Goal: Ask a question

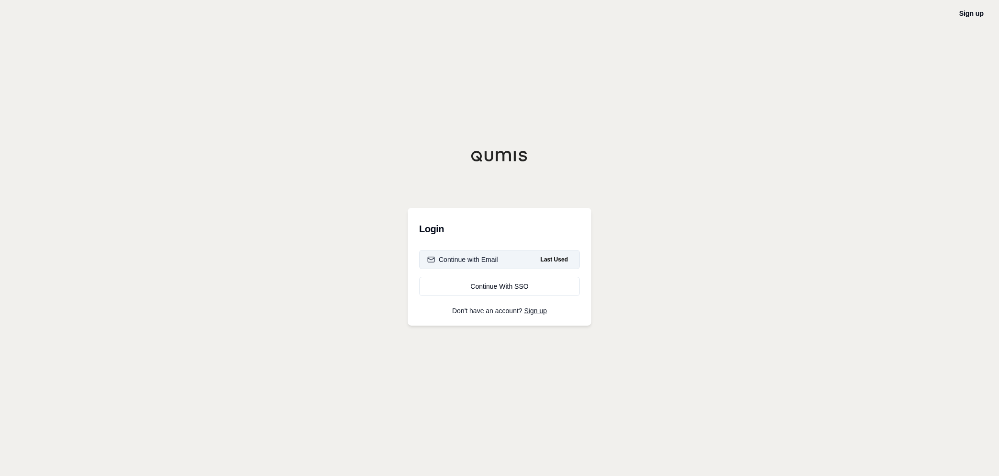
click at [470, 261] on div "Continue with Email" at bounding box center [462, 260] width 71 height 10
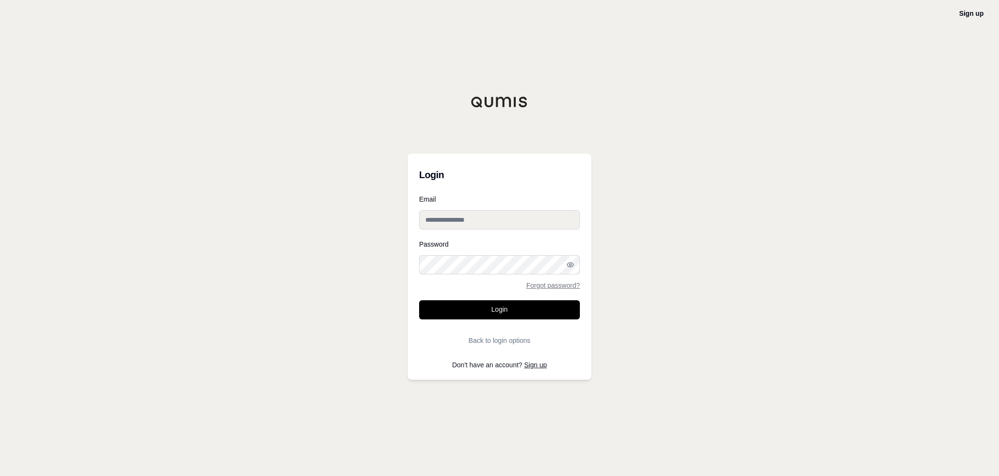
type input "**********"
click at [475, 313] on button "Login" at bounding box center [499, 309] width 161 height 19
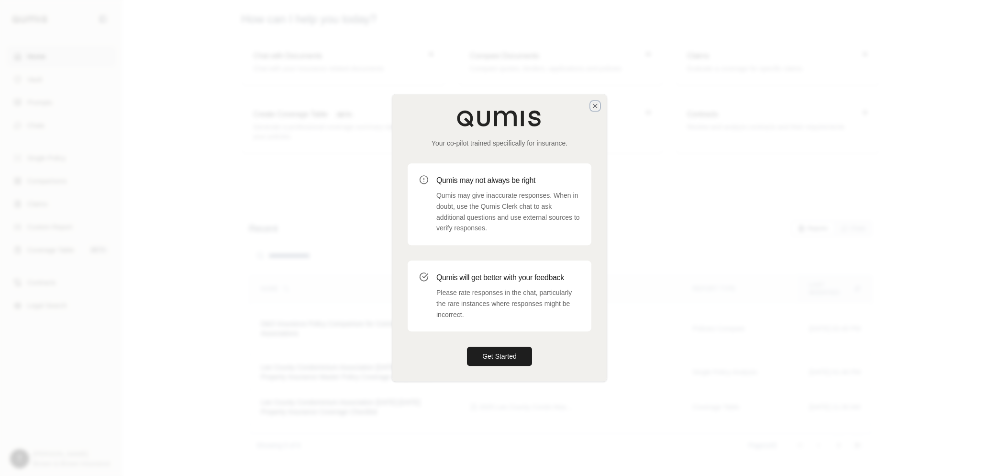
click at [594, 108] on icon "button" at bounding box center [596, 106] width 8 height 8
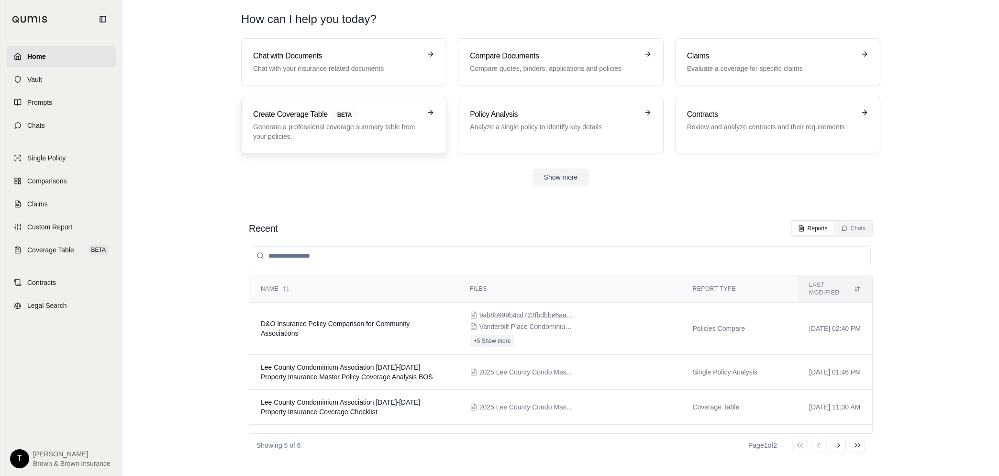
click at [323, 135] on p "Generate a professional coverage summary table from your policies." at bounding box center [337, 131] width 168 height 19
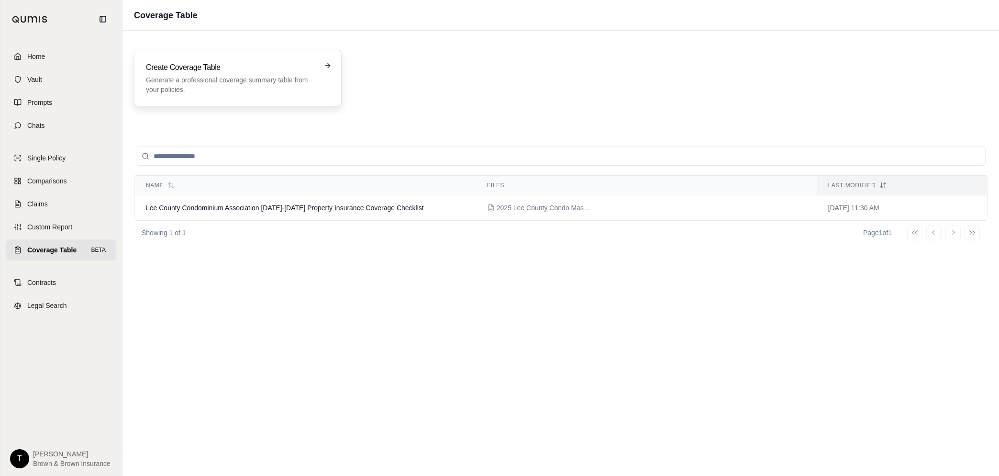
click at [186, 76] on p "Generate a professional coverage summary table from your policies." at bounding box center [231, 84] width 170 height 19
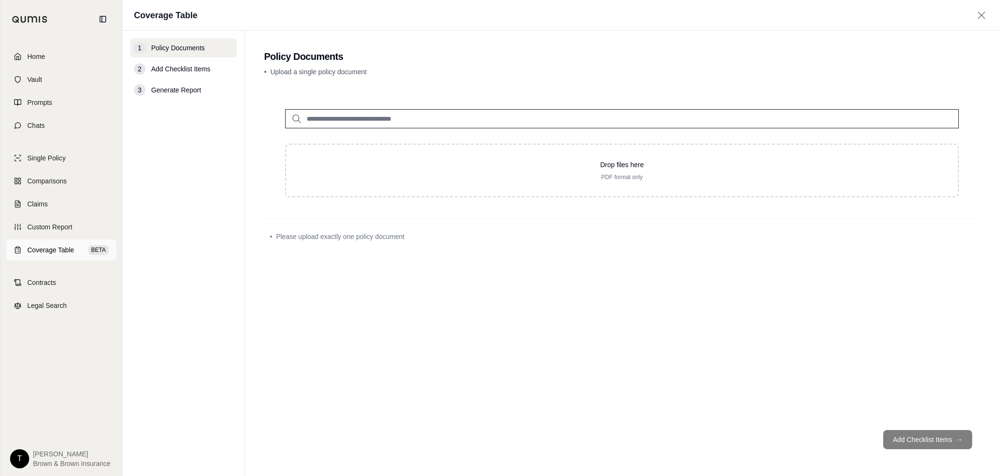
click at [40, 251] on span "Coverage Table" at bounding box center [50, 250] width 47 height 10
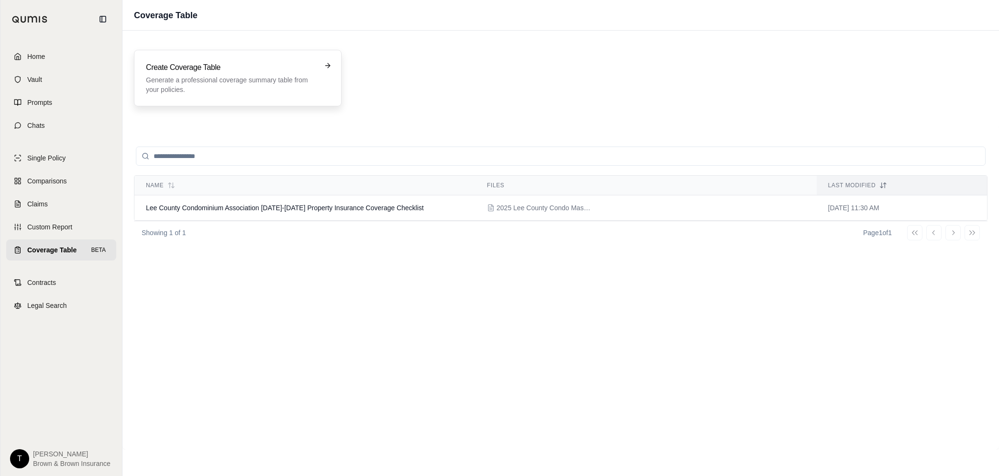
click at [222, 69] on h3 "Create Coverage Table" at bounding box center [231, 67] width 170 height 11
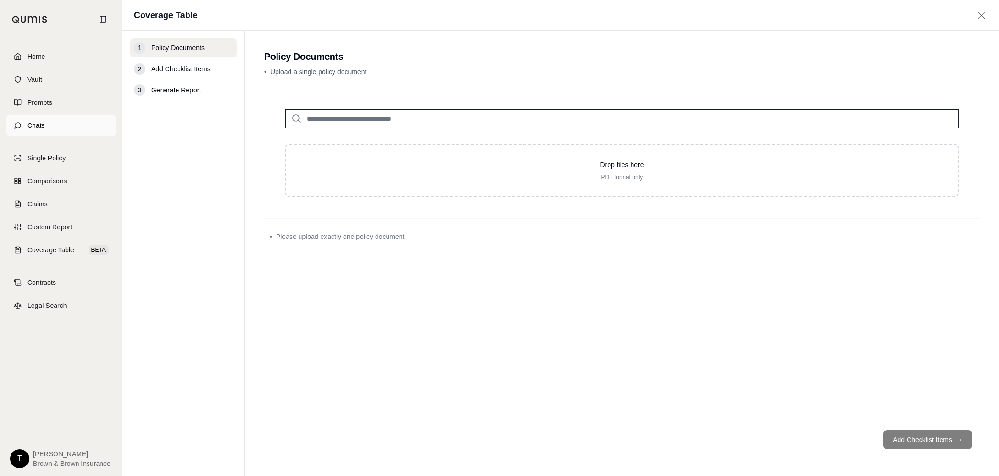
click at [39, 128] on span "Chats" at bounding box center [36, 126] width 18 height 10
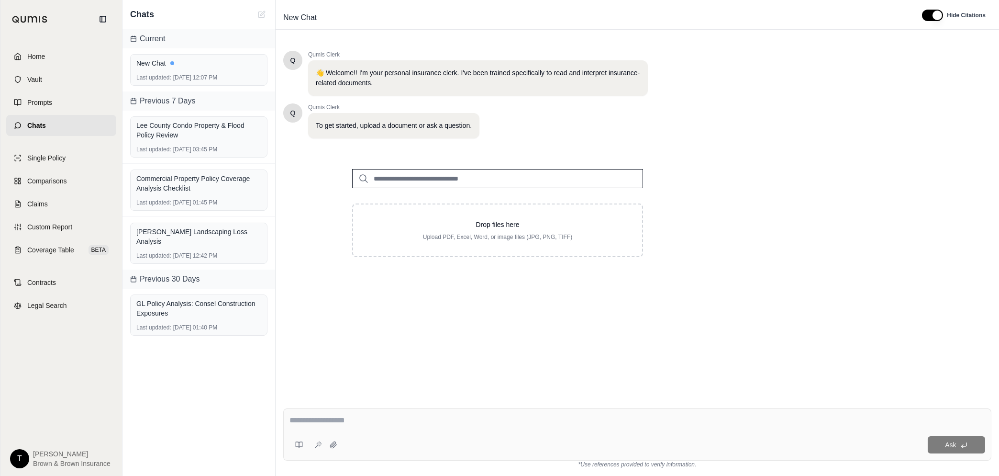
click at [366, 429] on div at bounding box center [638, 421] width 696 height 15
click at [372, 419] on textarea at bounding box center [638, 419] width 696 height 11
type textarea "****"
click at [369, 419] on textarea "****" at bounding box center [638, 419] width 696 height 11
type textarea "*"
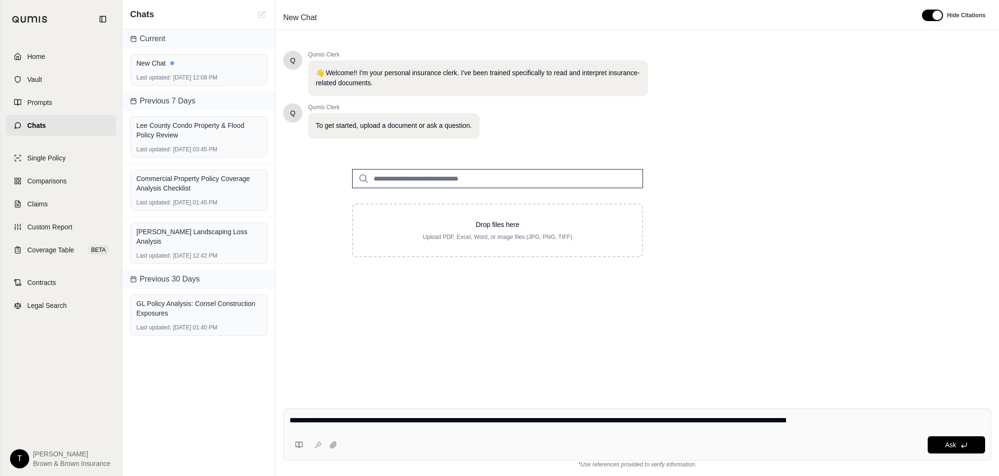
type textarea "**********"
drag, startPoint x: 624, startPoint y: 435, endPoint x: 630, endPoint y: 435, distance: 6.7
click at [624, 435] on div "**********" at bounding box center [637, 434] width 708 height 52
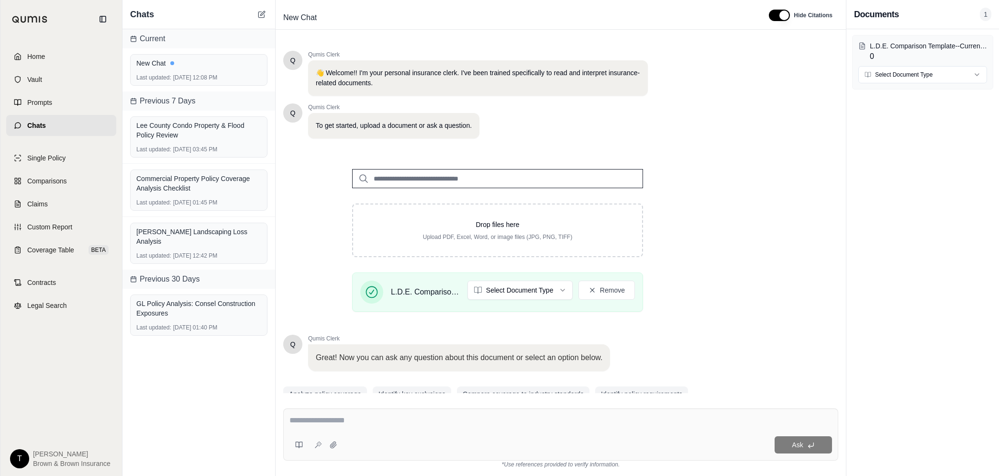
scroll to position [39, 0]
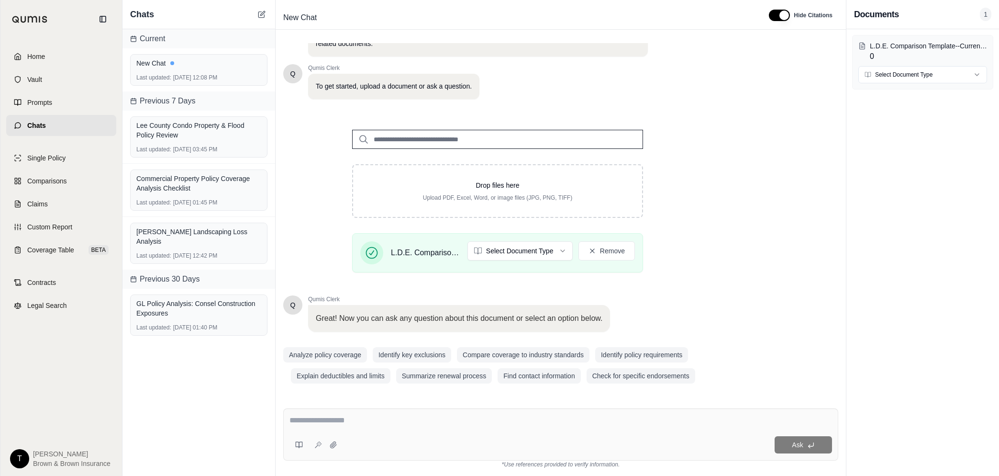
click at [564, 247] on html "Home Vault Prompts Chats Single Policy Comparisons Claims Custom Report Coverag…" at bounding box center [499, 238] width 999 height 476
click at [336, 420] on textarea at bounding box center [561, 419] width 543 height 11
type textarea "*"
type textarea "**********"
click at [813, 449] on button "Ask" at bounding box center [803, 444] width 57 height 17
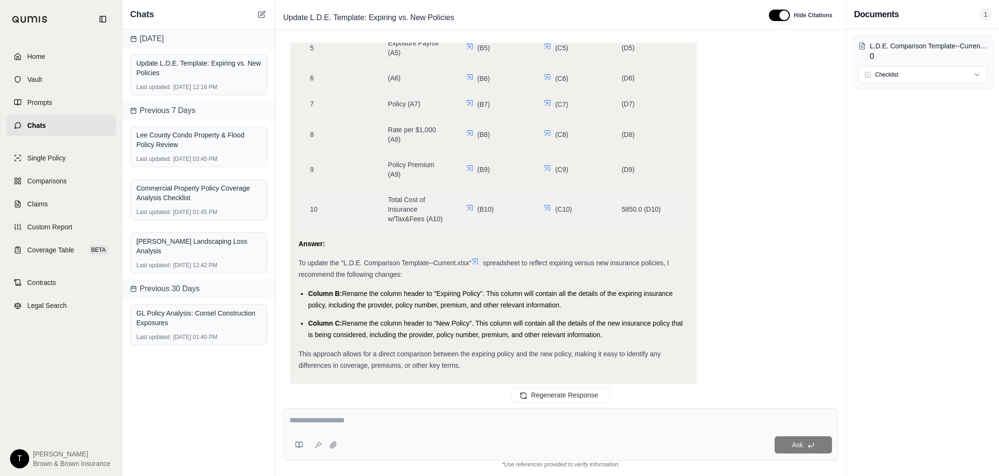
scroll to position [1138, 0]
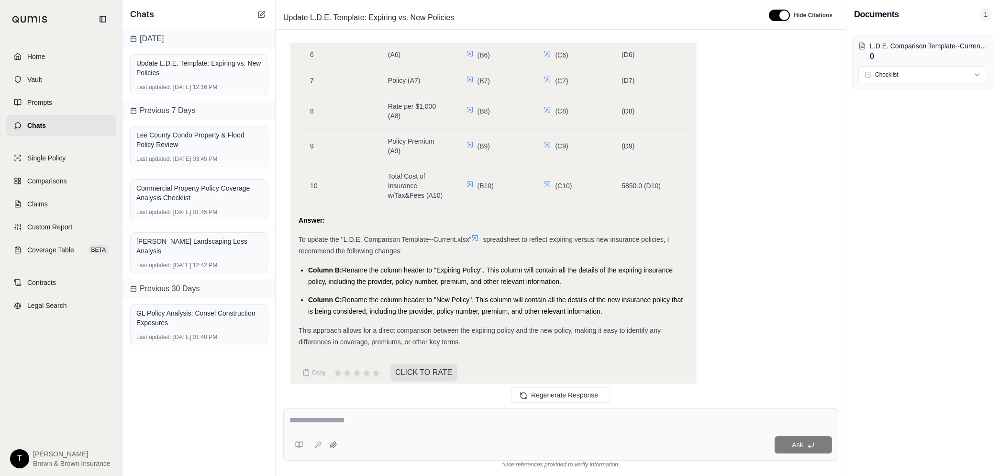
click at [346, 420] on textarea at bounding box center [561, 419] width 543 height 11
click at [331, 444] on icon at bounding box center [333, 444] width 6 height 6
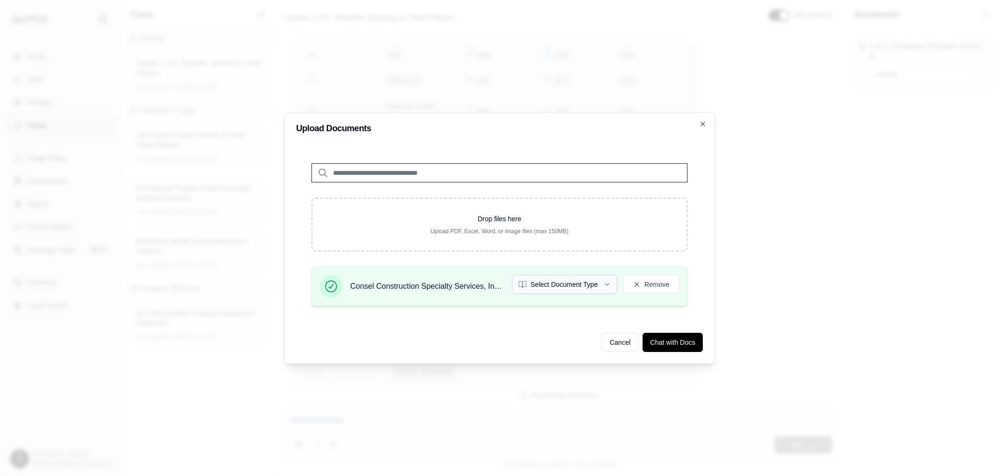
click at [607, 281] on icon "button" at bounding box center [608, 284] width 8 height 8
click at [606, 281] on icon "button" at bounding box center [608, 284] width 8 height 8
click at [660, 341] on button "Chat with Docs" at bounding box center [673, 342] width 60 height 19
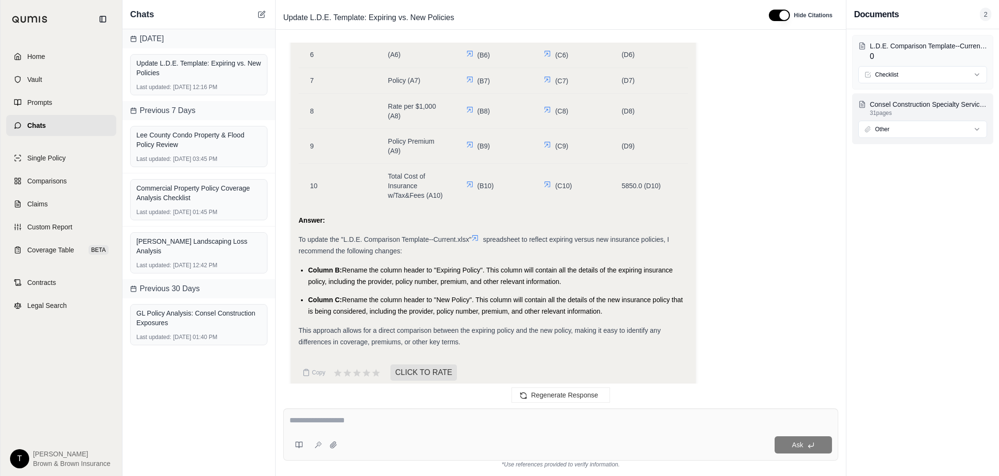
click at [978, 129] on html "Home Vault Prompts Chats Single Policy Comparisons Claims Custom Report Coverag…" at bounding box center [499, 238] width 999 height 476
click at [384, 417] on html "Home Vault Prompts Chats Single Policy Comparisons Claims Custom Report Coverag…" at bounding box center [499, 238] width 999 height 476
click at [365, 421] on textarea at bounding box center [561, 419] width 543 height 11
type textarea "*"
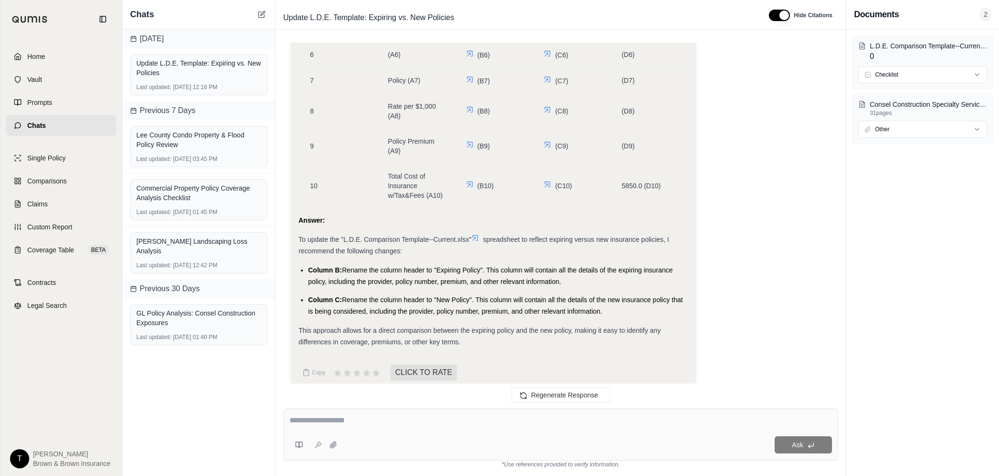
type textarea "*"
type textarea "**********"
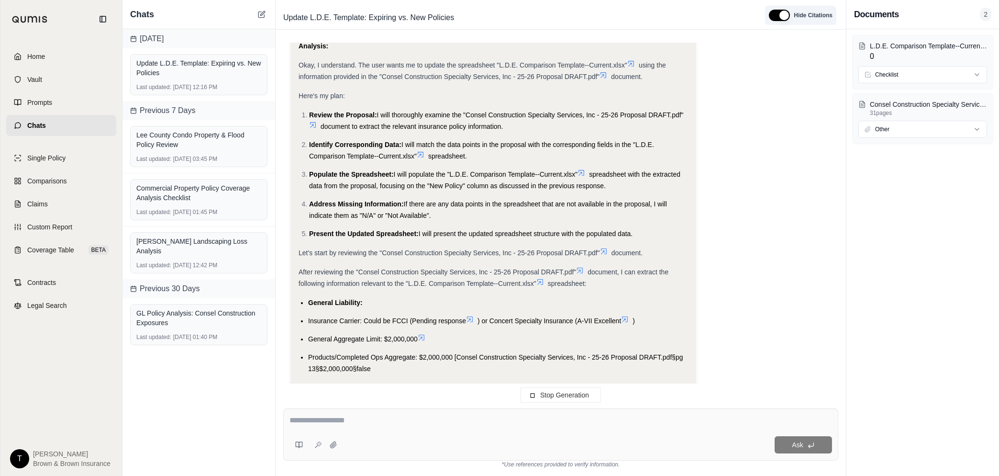
click at [786, 18] on button "button" at bounding box center [779, 15] width 21 height 11
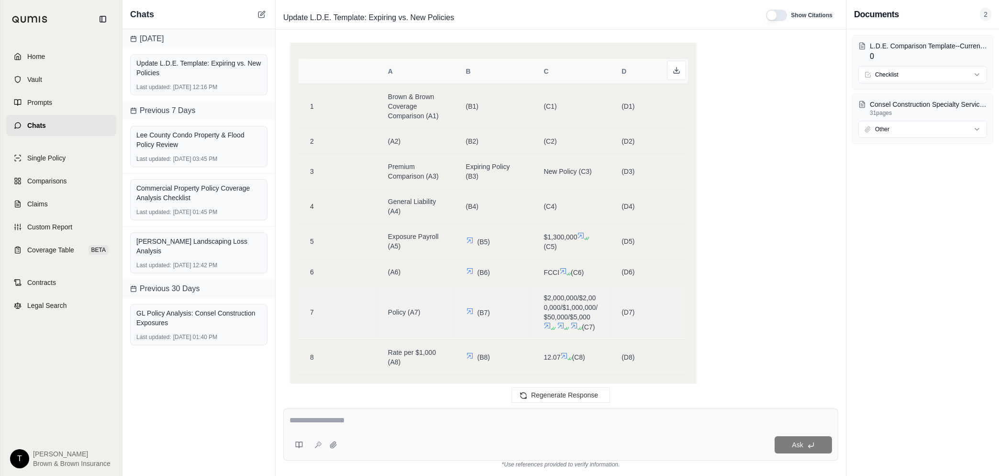
scroll to position [2983, 0]
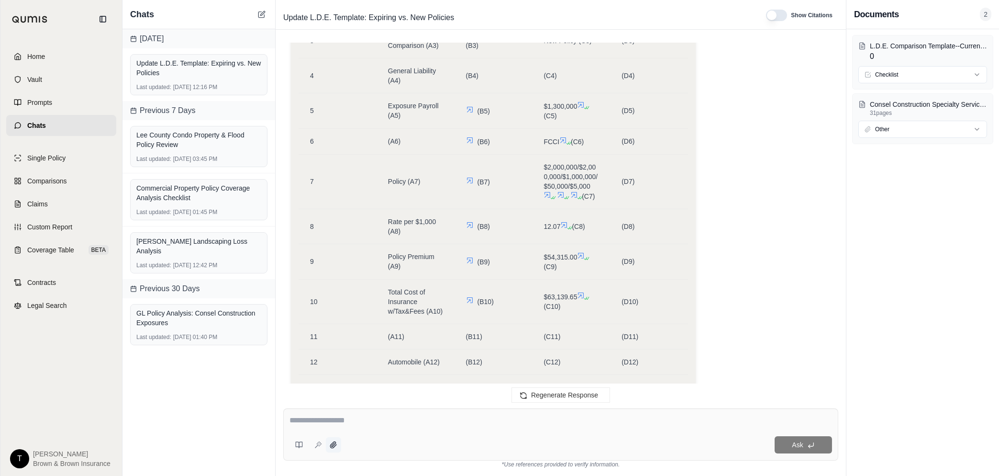
click at [335, 448] on button at bounding box center [333, 444] width 15 height 15
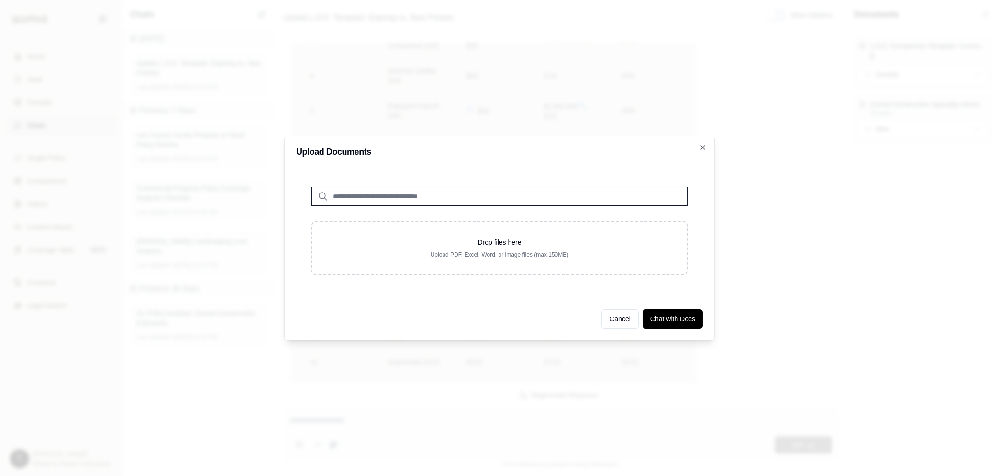
scroll to position [3761, 0]
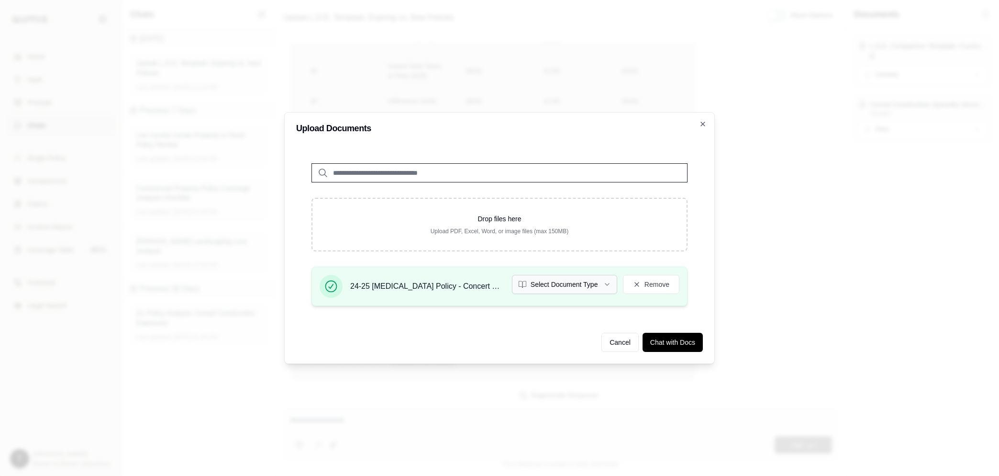
click at [605, 283] on icon "button" at bounding box center [607, 284] width 4 height 2
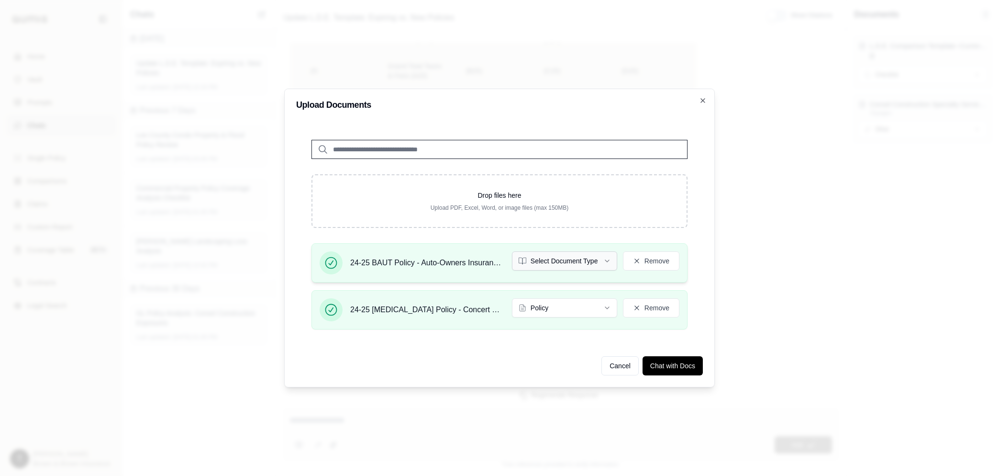
click at [609, 261] on icon "button" at bounding box center [608, 261] width 8 height 8
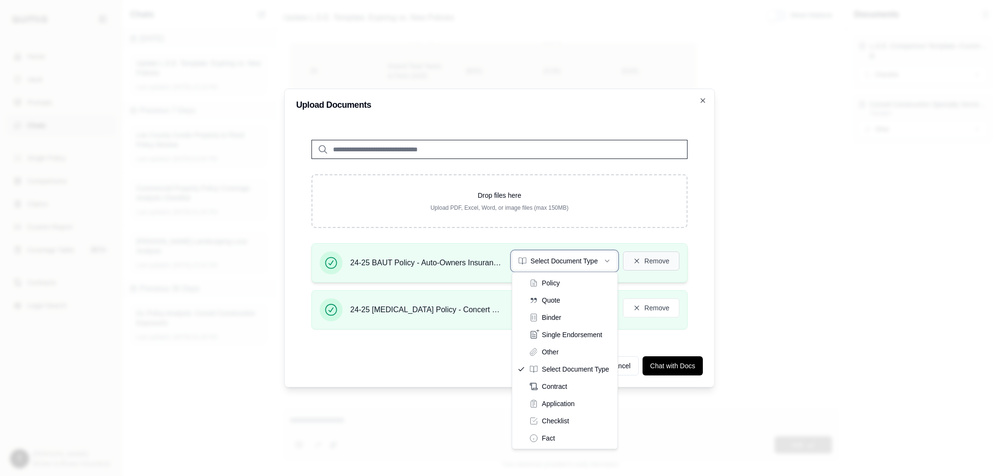
click at [649, 261] on button "Remove" at bounding box center [651, 260] width 56 height 19
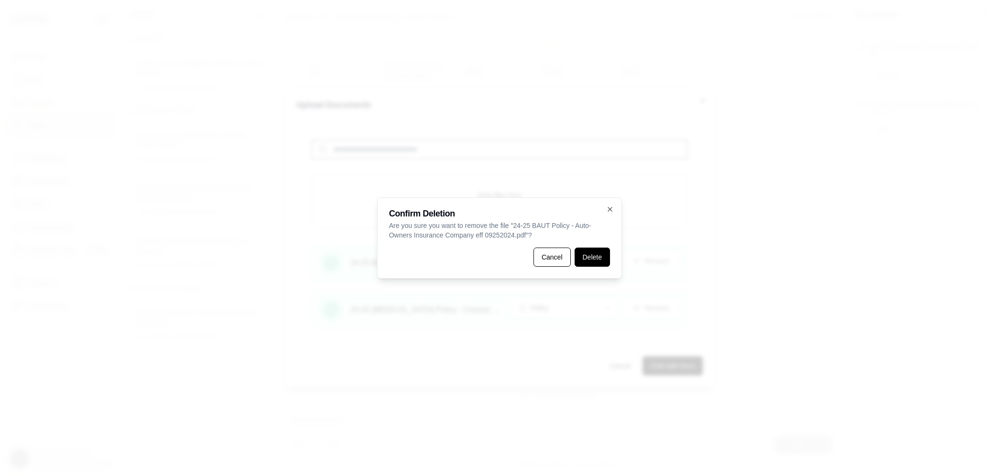
click at [593, 262] on button "Delete" at bounding box center [592, 256] width 35 height 19
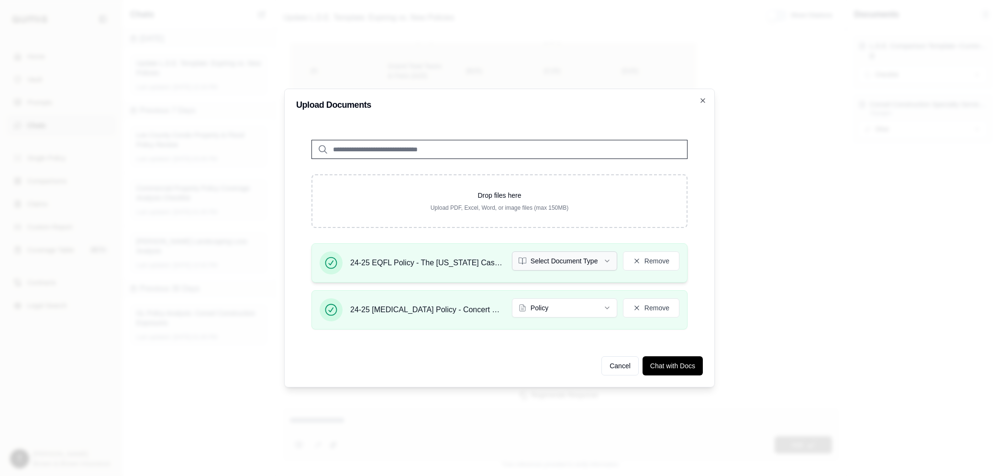
click at [607, 263] on icon "button" at bounding box center [608, 261] width 8 height 8
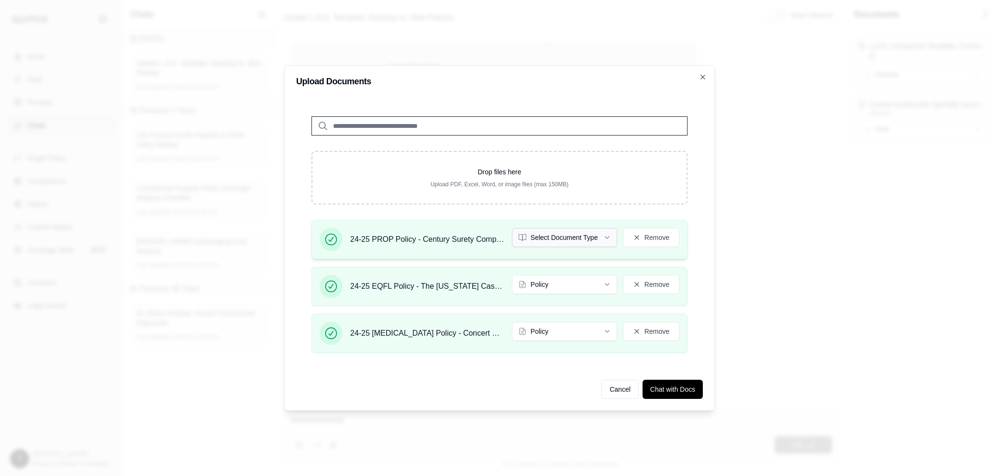
click at [609, 234] on icon "button" at bounding box center [608, 238] width 8 height 8
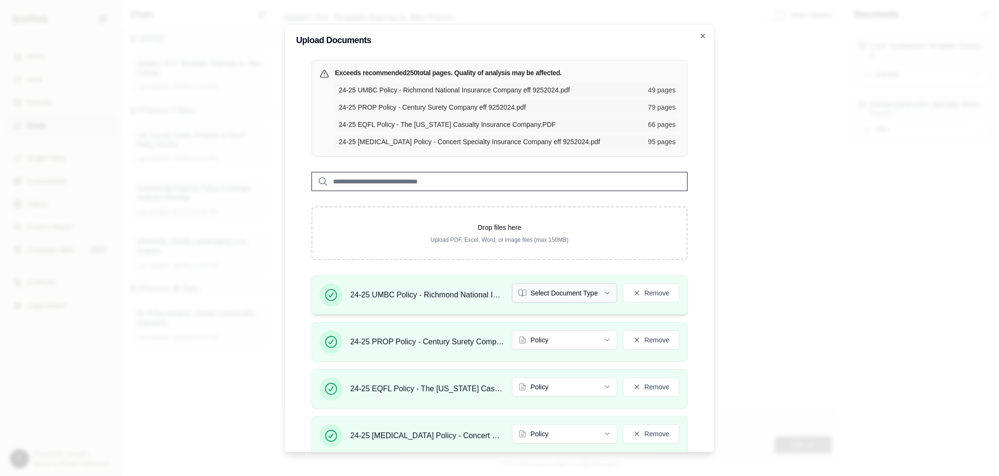
click at [604, 290] on icon "button" at bounding box center [608, 293] width 8 height 8
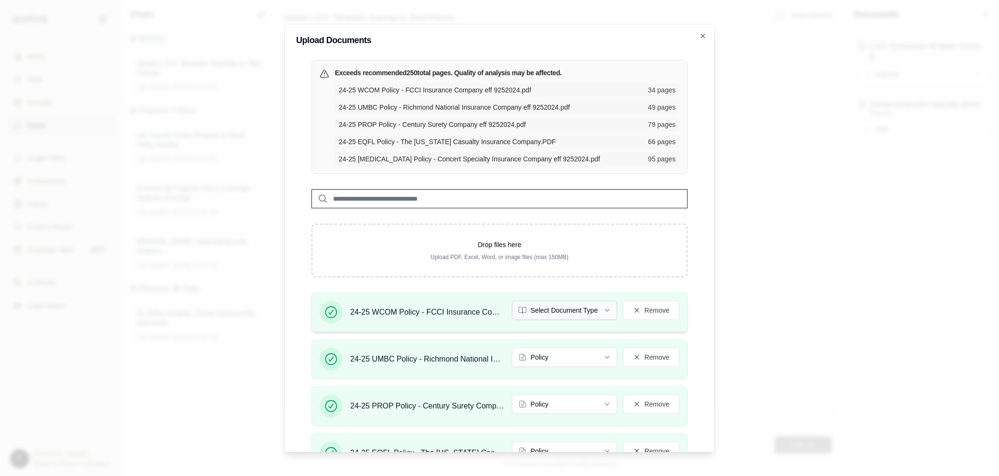
click at [604, 309] on icon "button" at bounding box center [608, 310] width 8 height 8
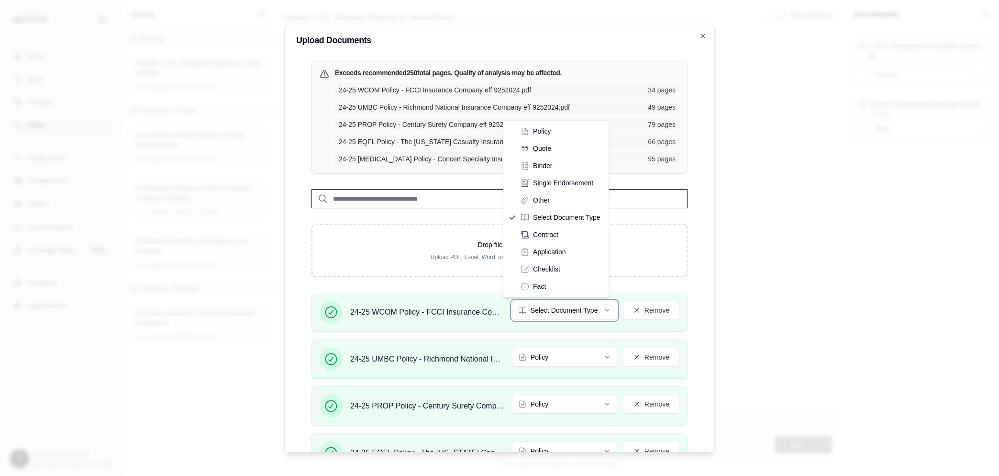
drag, startPoint x: 543, startPoint y: 130, endPoint x: 583, endPoint y: 137, distance: 41.2
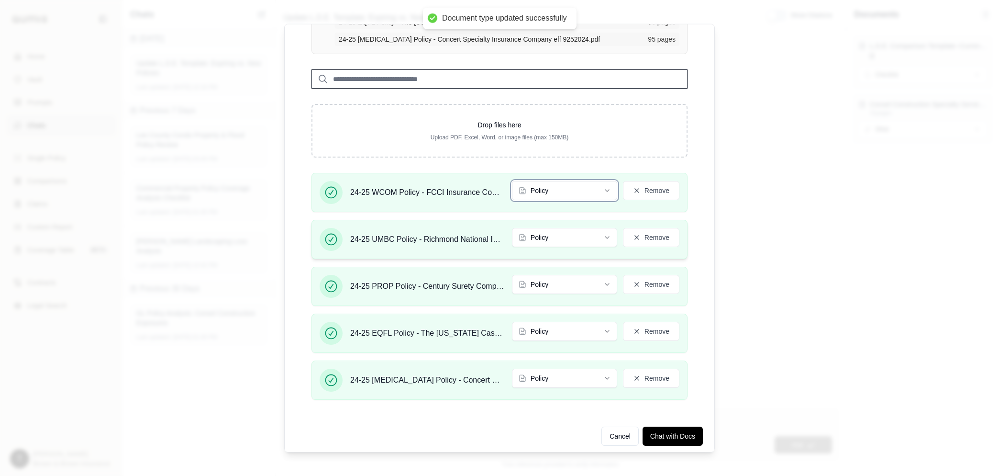
scroll to position [124, 0]
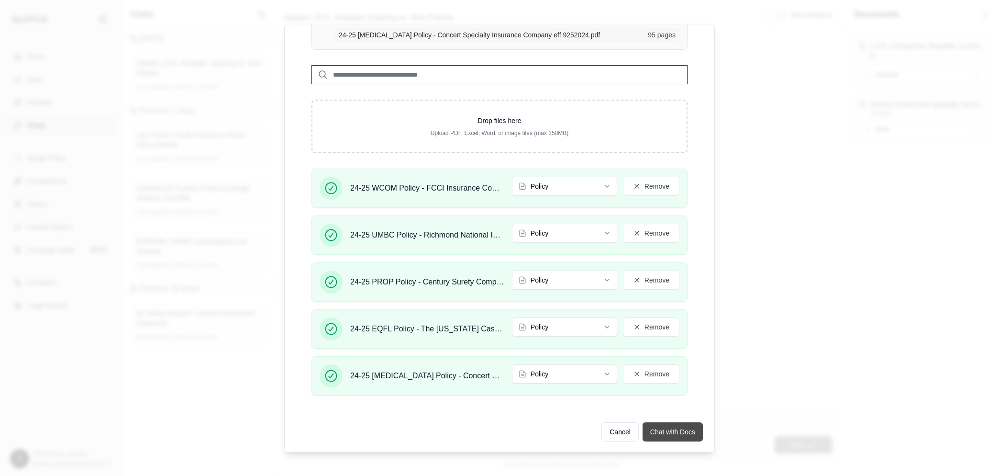
click at [649, 434] on button "Chat with Docs" at bounding box center [673, 431] width 60 height 19
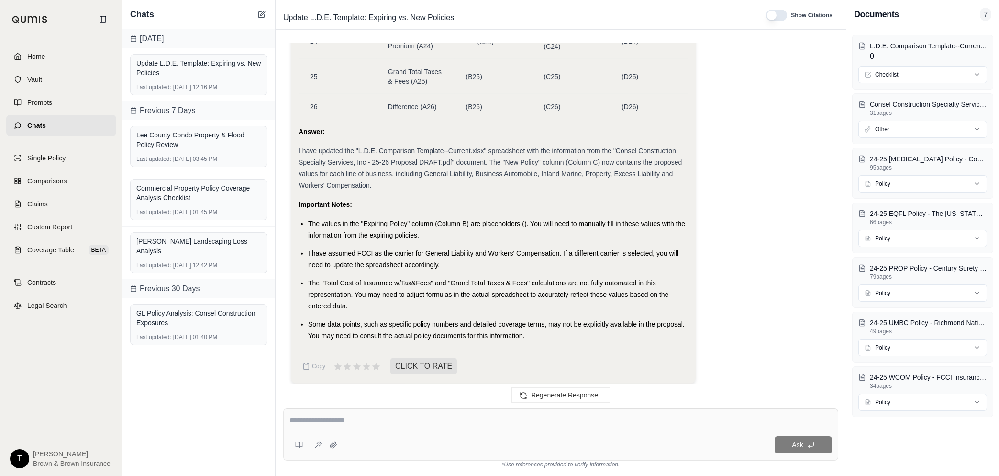
scroll to position [3761, 0]
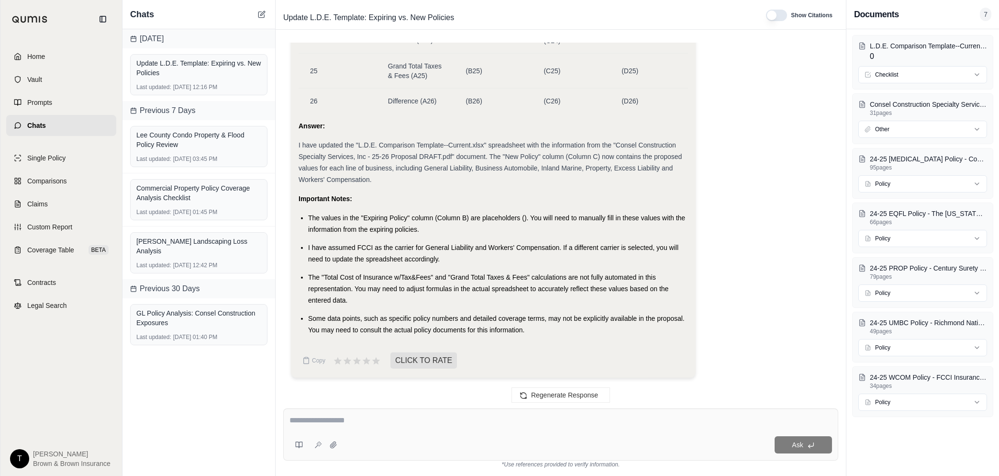
click at [391, 423] on textarea at bounding box center [561, 419] width 543 height 11
click at [412, 419] on textarea "**********" at bounding box center [561, 419] width 543 height 11
type textarea "**********"
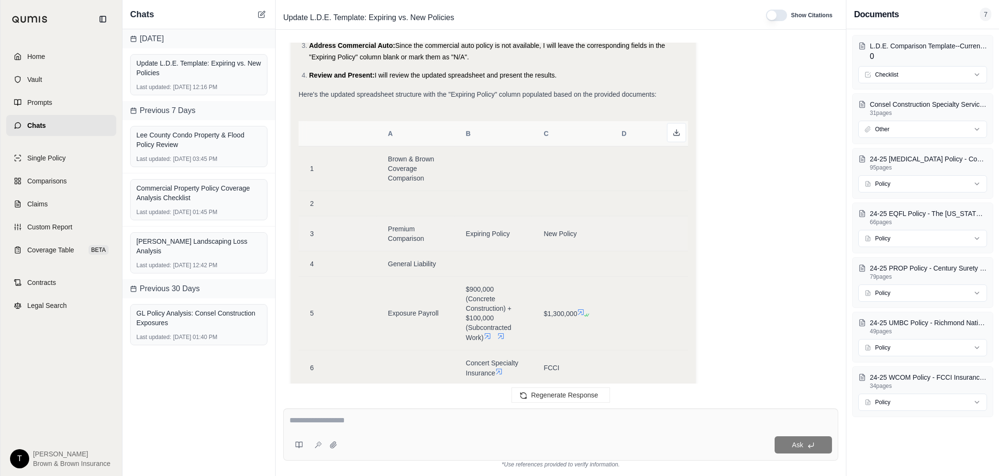
scroll to position [4328, 0]
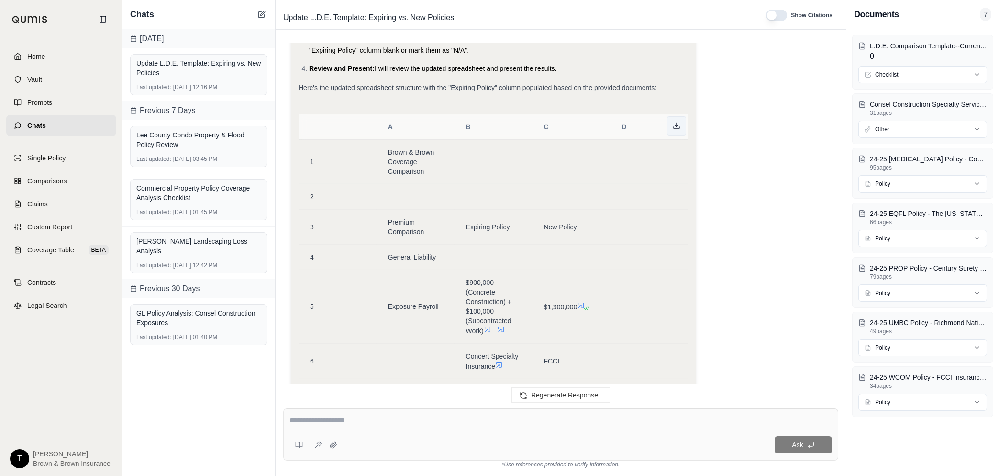
click at [677, 130] on icon at bounding box center [677, 126] width 8 height 8
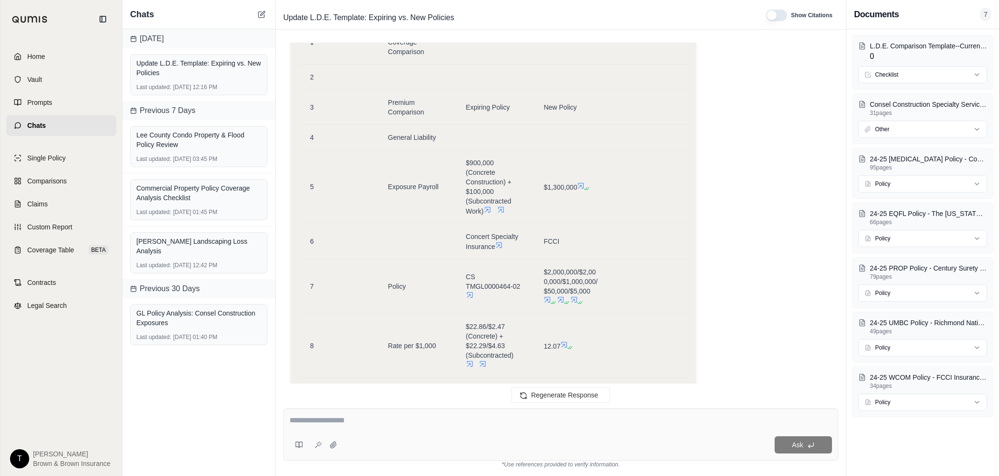
scroll to position [5464, 0]
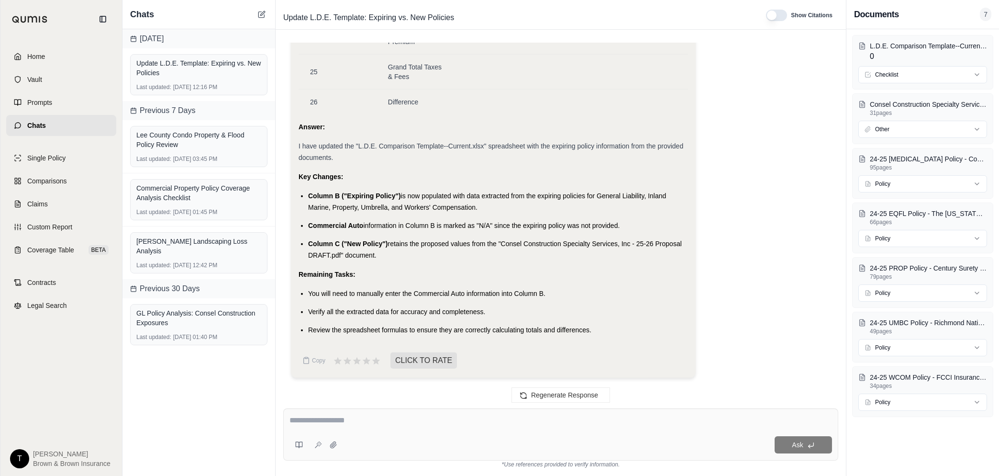
drag, startPoint x: 386, startPoint y: 421, endPoint x: 391, endPoint y: 426, distance: 6.8
click at [386, 421] on textarea at bounding box center [561, 419] width 543 height 11
type textarea "*"
type textarea "**********"
click at [386, 418] on textarea "**********" at bounding box center [561, 419] width 543 height 11
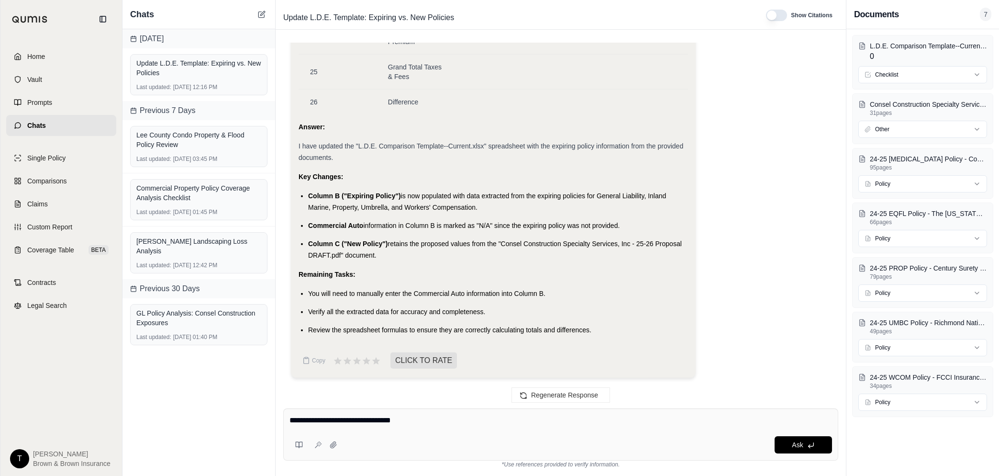
click at [386, 418] on textarea "**********" at bounding box center [561, 419] width 543 height 11
type textarea "*"
type textarea "**********"
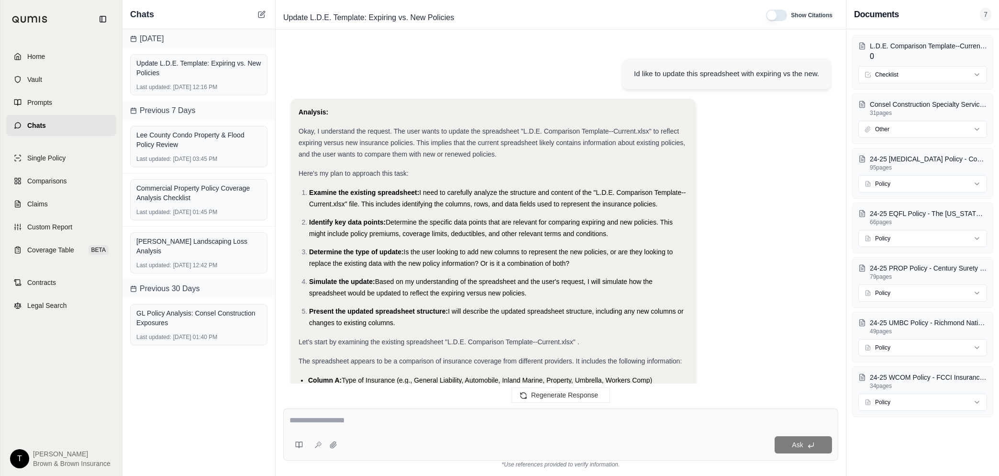
scroll to position [5843, 0]
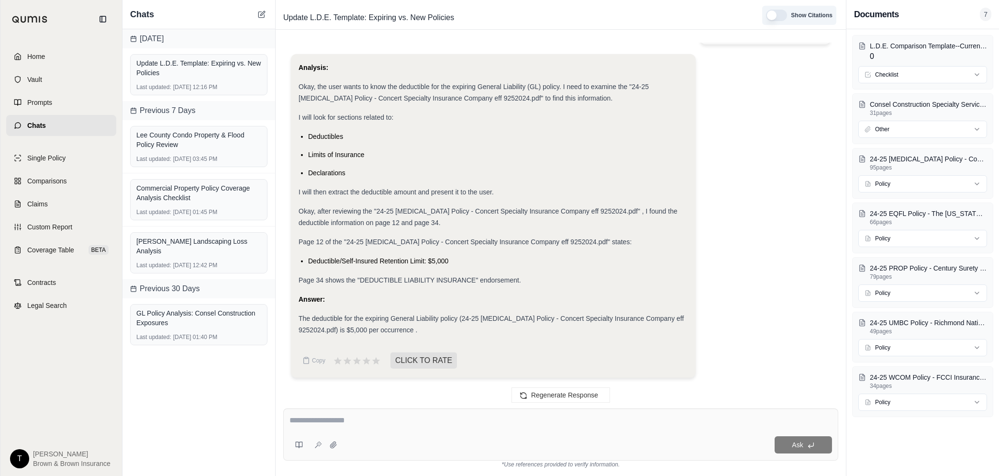
click at [787, 18] on div "Show Citations" at bounding box center [799, 15] width 67 height 11
click at [782, 13] on button "button" at bounding box center [776, 15] width 21 height 11
click at [414, 330] on icon at bounding box center [418, 329] width 8 height 8
click at [414, 327] on icon at bounding box center [418, 329] width 8 height 8
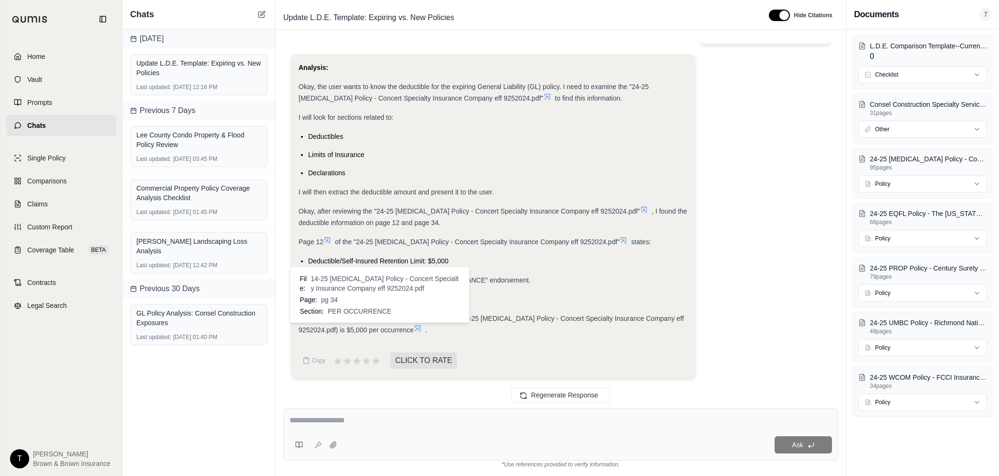
click at [414, 330] on icon at bounding box center [418, 329] width 8 height 8
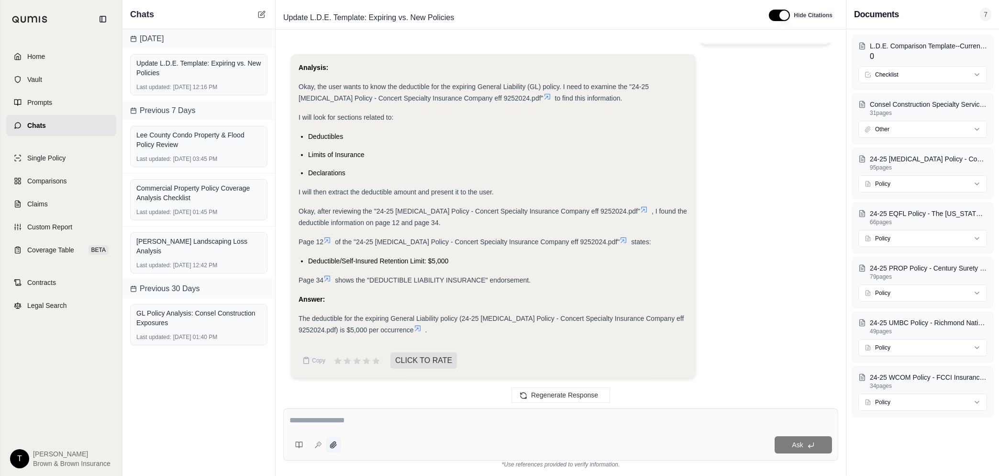
click at [333, 443] on icon at bounding box center [334, 445] width 8 height 8
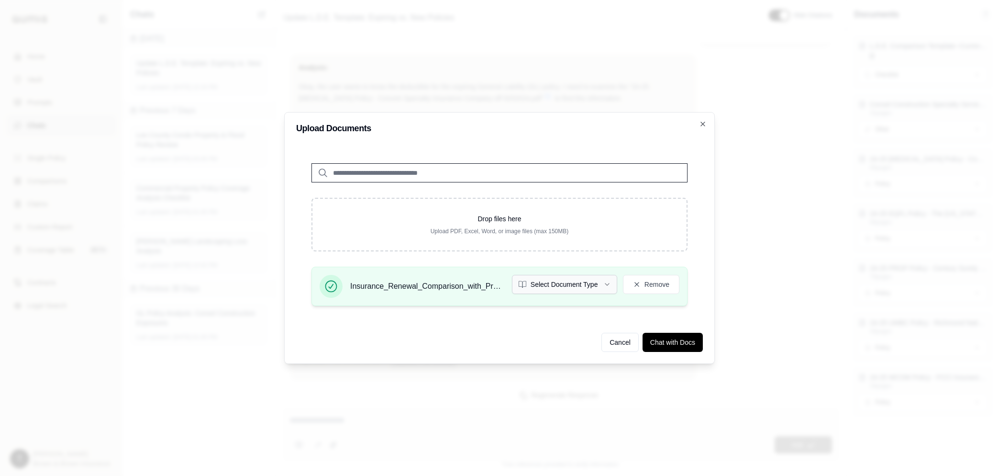
click at [609, 279] on button "Select Document Type" at bounding box center [564, 284] width 105 height 19
click at [674, 344] on button "Chat with Docs" at bounding box center [673, 342] width 60 height 19
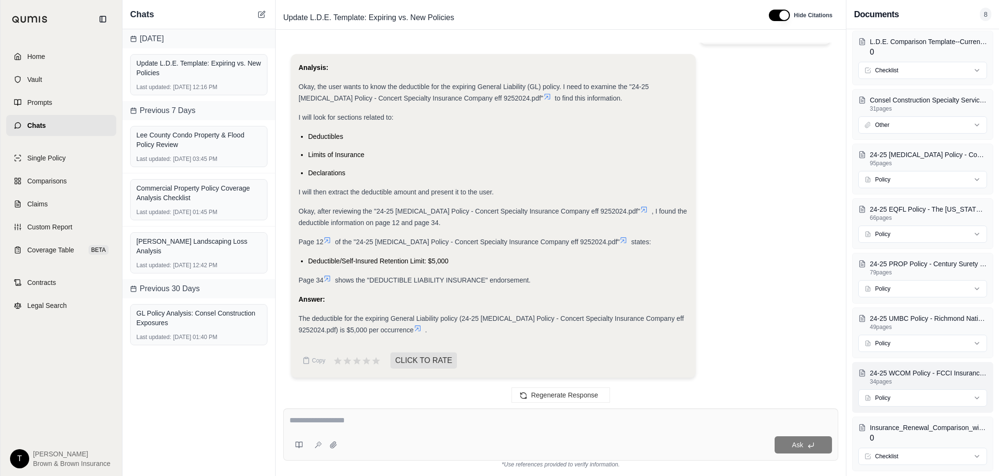
scroll to position [5, 0]
click at [342, 420] on textarea at bounding box center [561, 419] width 543 height 11
click at [374, 422] on textarea at bounding box center [561, 419] width 543 height 11
type textarea "*"
type textarea "**********"
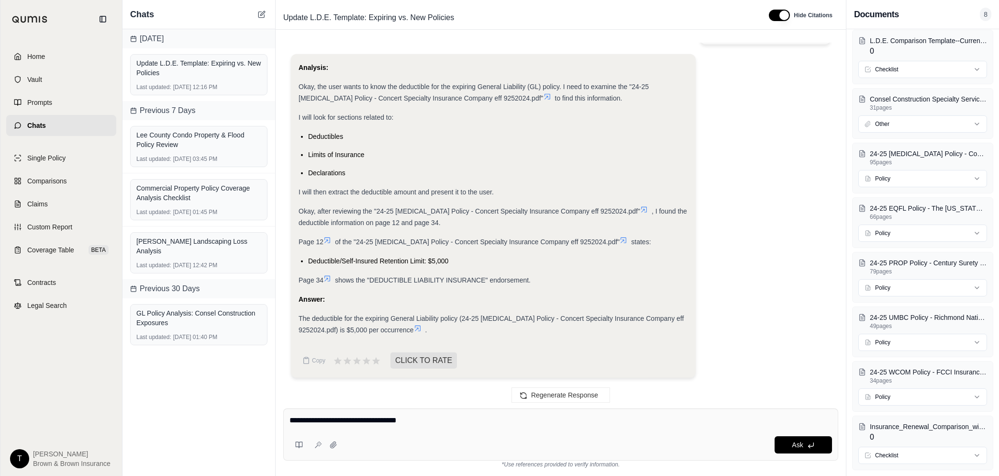
click at [315, 444] on icon at bounding box center [318, 445] width 8 height 8
type textarea "**********"
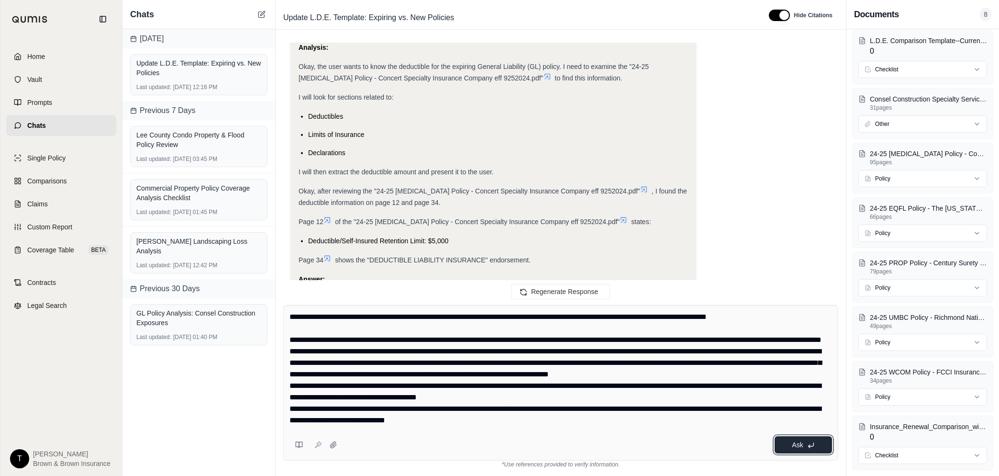
click at [815, 448] on icon at bounding box center [811, 445] width 8 height 8
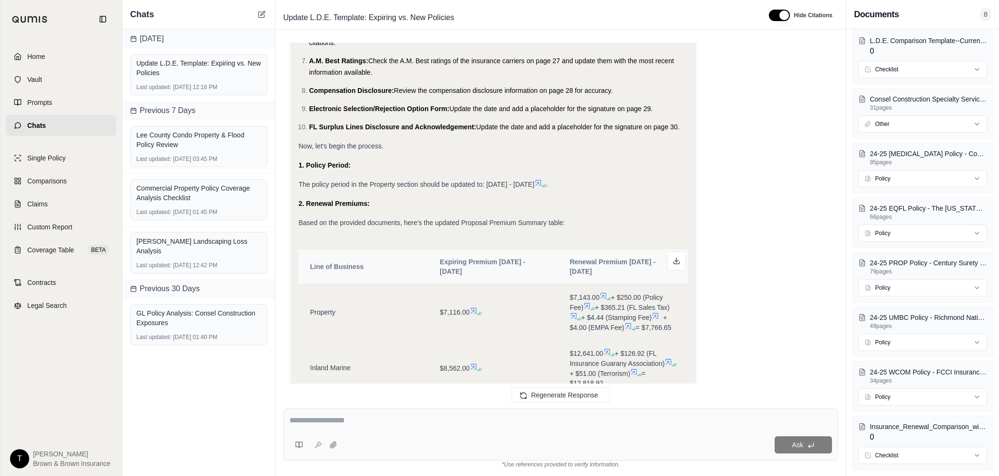
scroll to position [6907, 0]
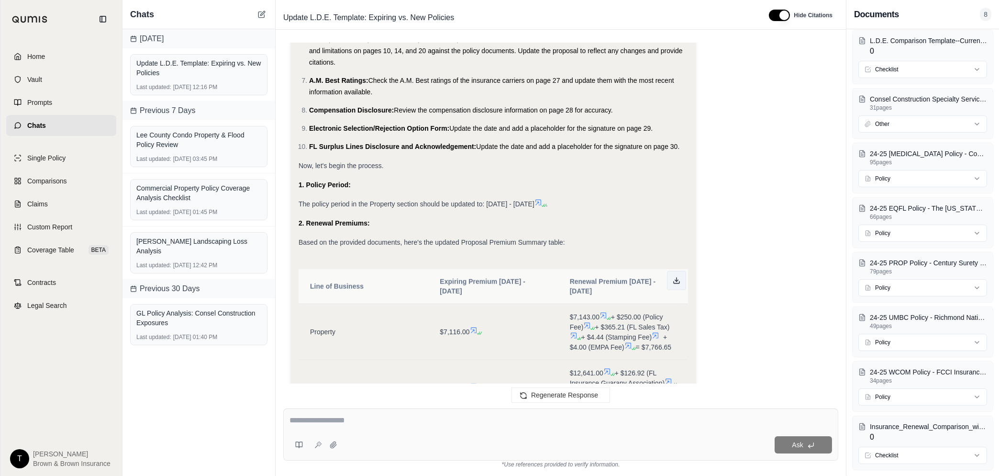
click at [674, 283] on icon at bounding box center [677, 282] width 6 height 2
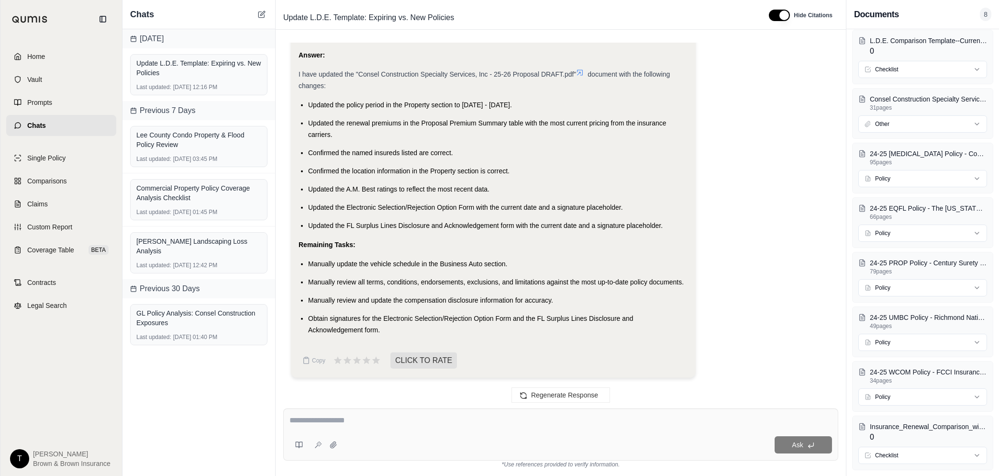
click at [369, 425] on textarea at bounding box center [561, 419] width 543 height 11
type textarea "**********"
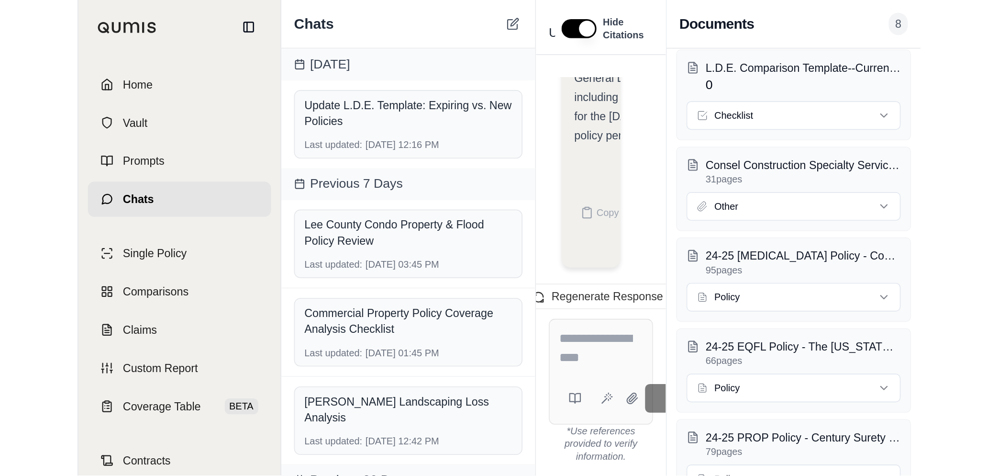
scroll to position [8507, 0]
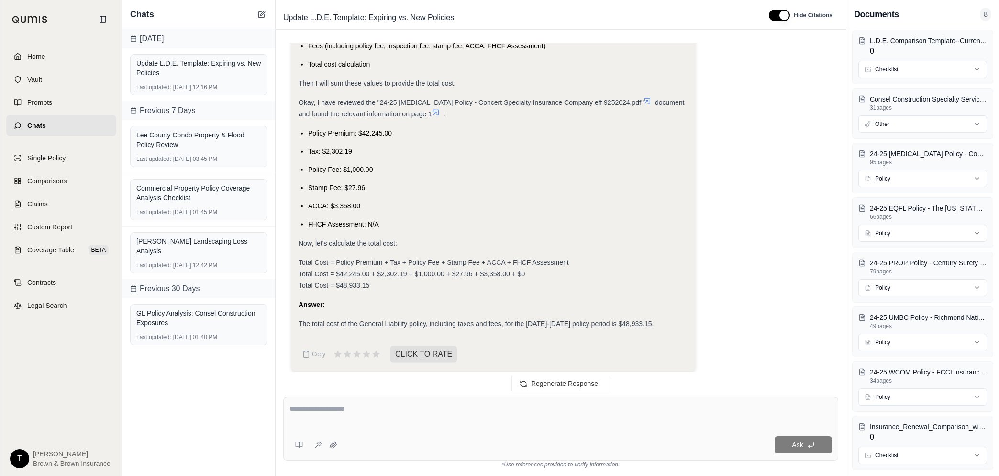
click at [382, 402] on div "Ask" at bounding box center [560, 429] width 555 height 64
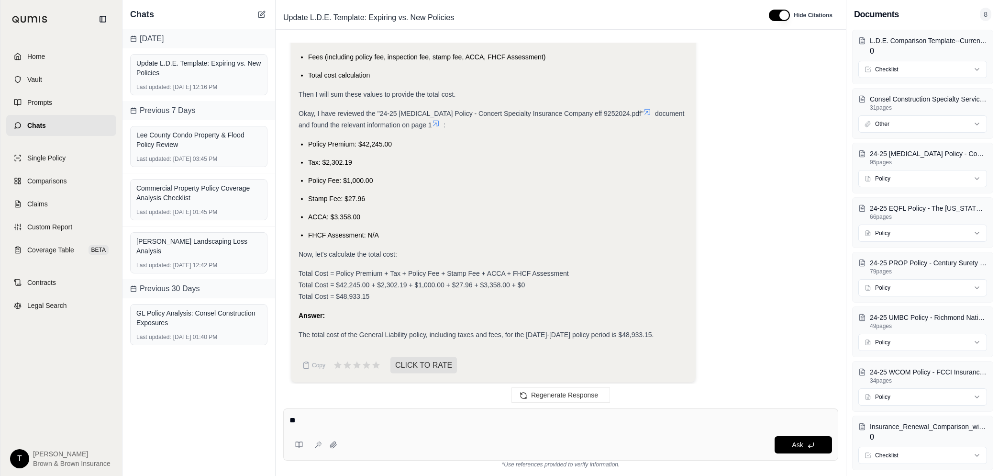
type textarea "*"
type textarea "**********"
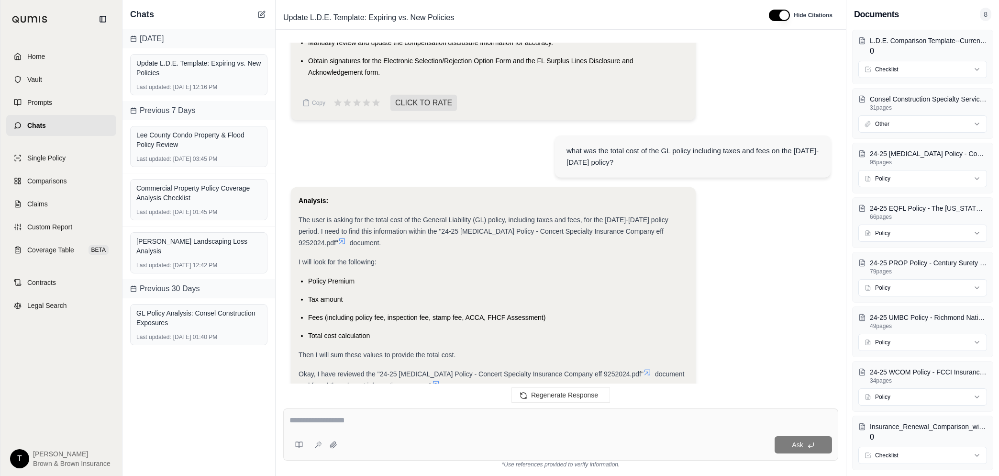
scroll to position [9551, 0]
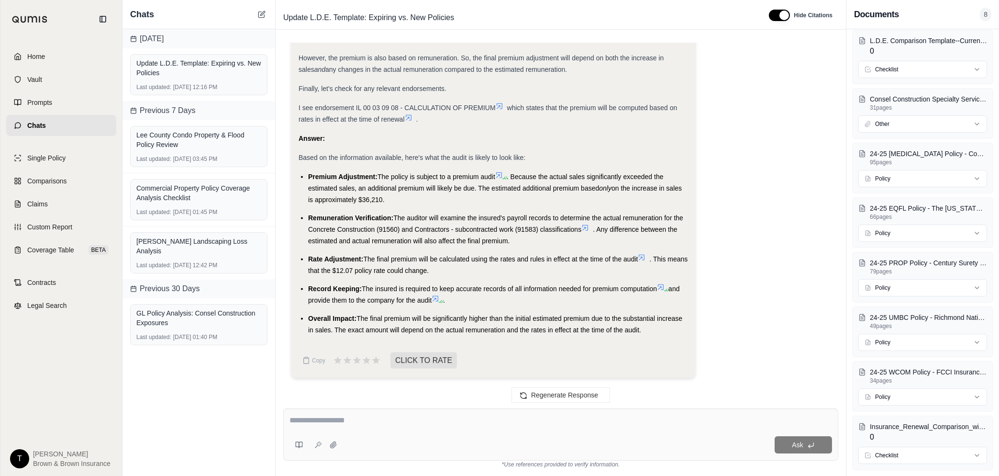
click at [416, 418] on textarea at bounding box center [561, 419] width 543 height 11
type textarea "*"
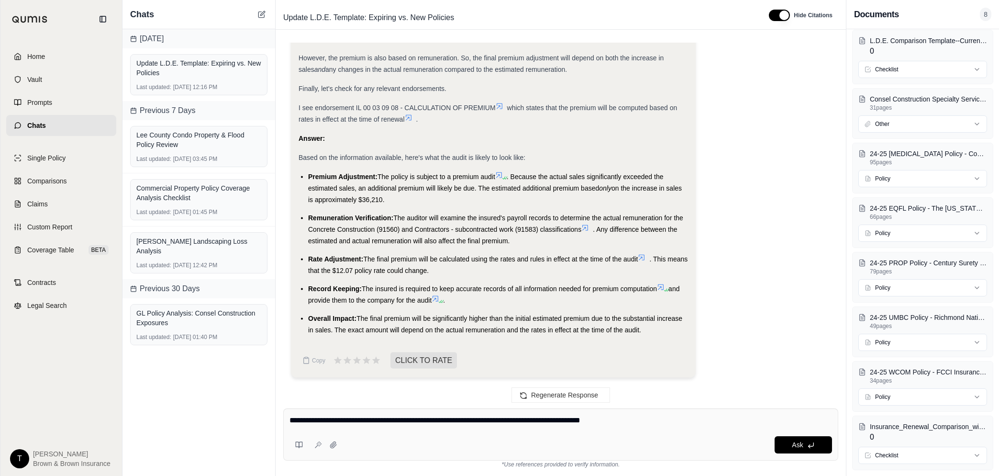
type textarea "**********"
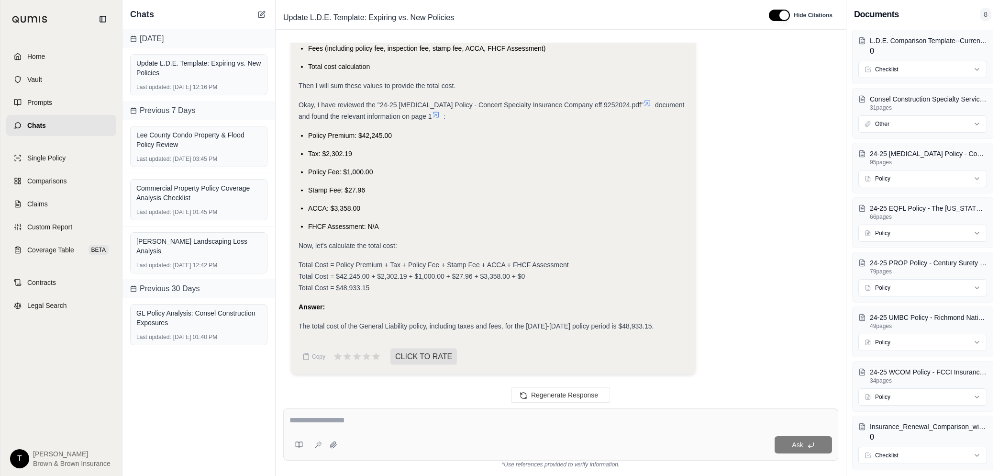
scroll to position [9880, 0]
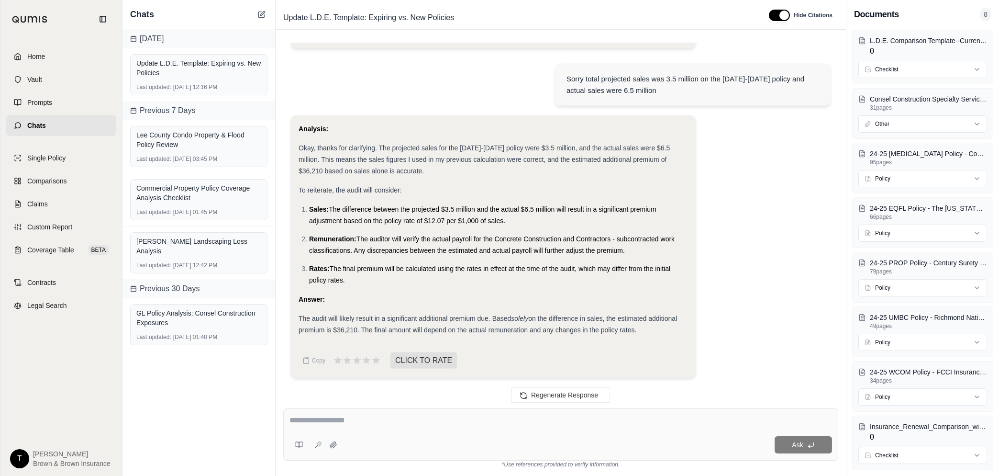
drag, startPoint x: 337, startPoint y: 282, endPoint x: 379, endPoint y: 281, distance: 41.6
click at [379, 281] on li "Rates: The final premium will be calculated using the rates in effect at the ti…" at bounding box center [498, 274] width 379 height 23
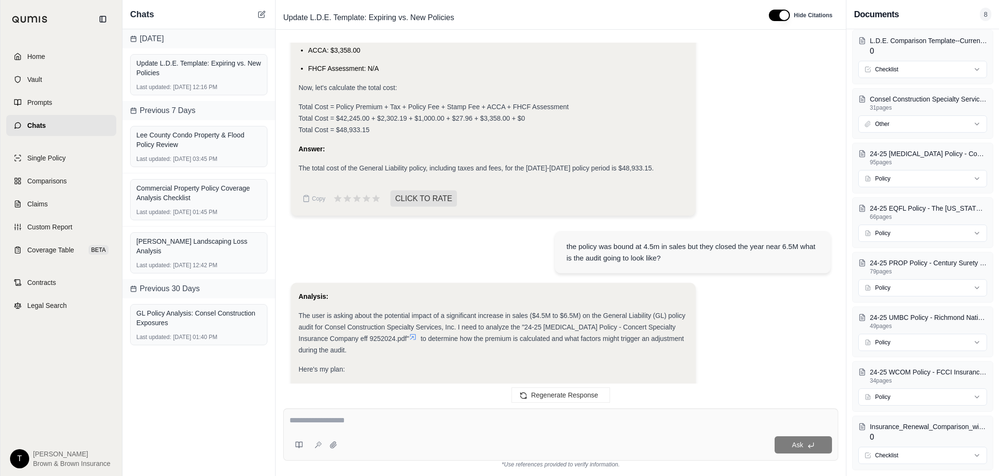
scroll to position [8504, 0]
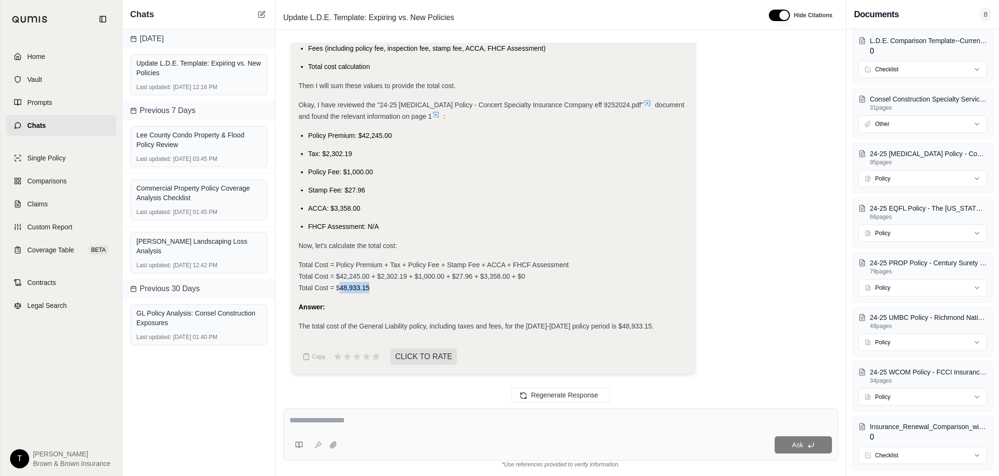
drag, startPoint x: 369, startPoint y: 282, endPoint x: 340, endPoint y: 283, distance: 29.7
click at [340, 283] on div "Total Cost = Policy Premium + Tax + Policy Fee + Stamp Fee + ACCA + FHCF Assess…" at bounding box center [494, 276] width 390 height 34
copy span "48,933.15"
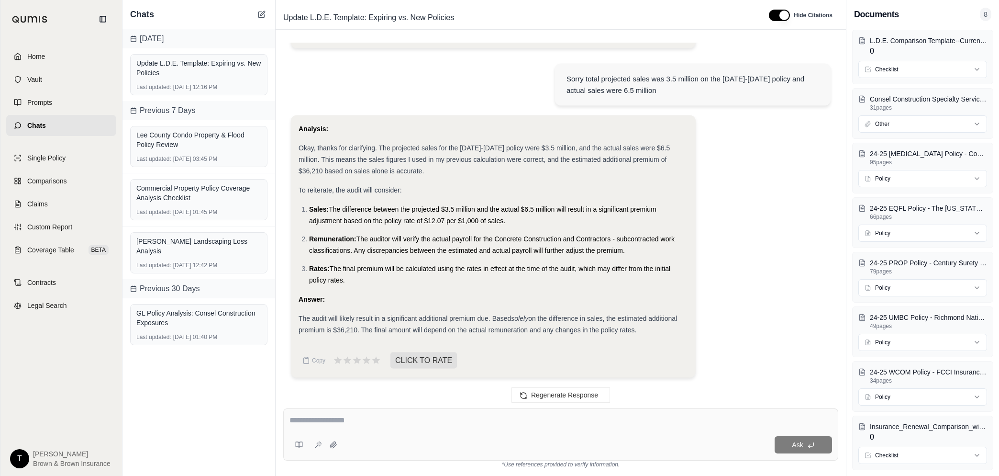
click at [504, 292] on div "Analysis: Okay, thanks for clarifying. The projected sales for the [DATE]-[DATE…" at bounding box center [494, 229] width 390 height 213
drag, startPoint x: 342, startPoint y: 319, endPoint x: 661, endPoint y: 323, distance: 318.8
click at [661, 323] on div "The audit will likely result in a significant additional premium due. Based sol…" at bounding box center [494, 324] width 390 height 23
drag, startPoint x: 661, startPoint y: 323, endPoint x: 636, endPoint y: 347, distance: 34.2
click at [636, 347] on div "Analysis: Okay, thanks for clarifying. The projected sales for the [DATE]-[DATE…" at bounding box center [494, 246] width 390 height 247
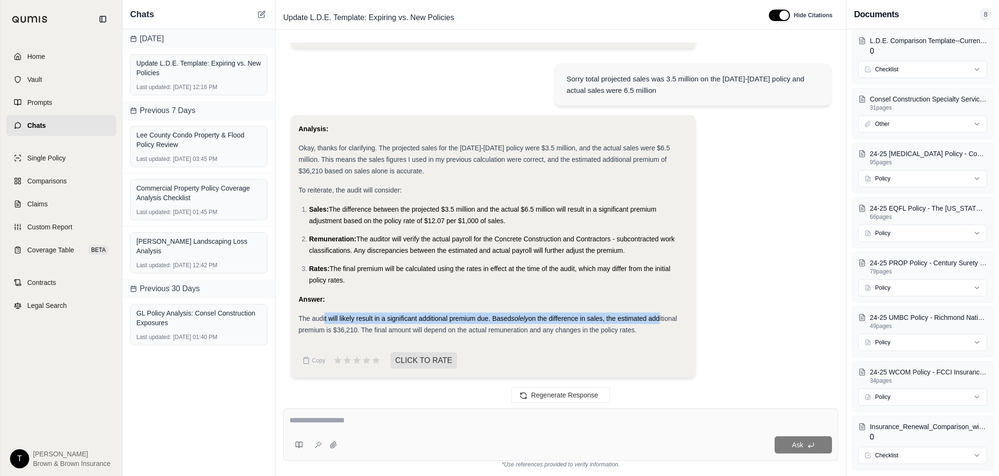
click at [321, 418] on textarea at bounding box center [561, 419] width 543 height 11
type textarea "*"
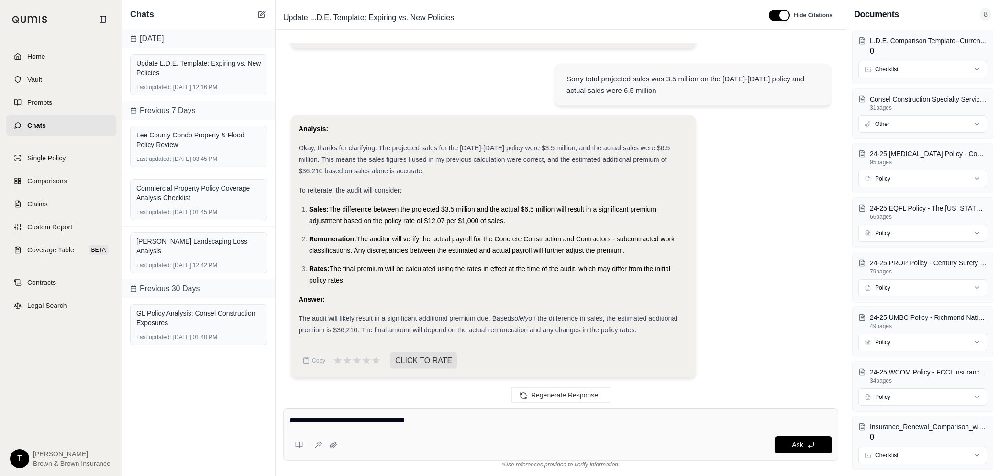
type textarea "**********"
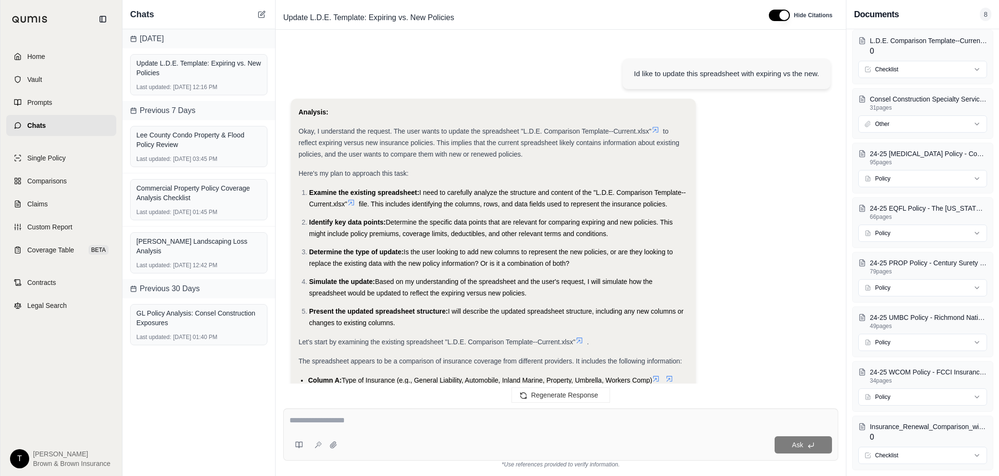
scroll to position [10687, 0]
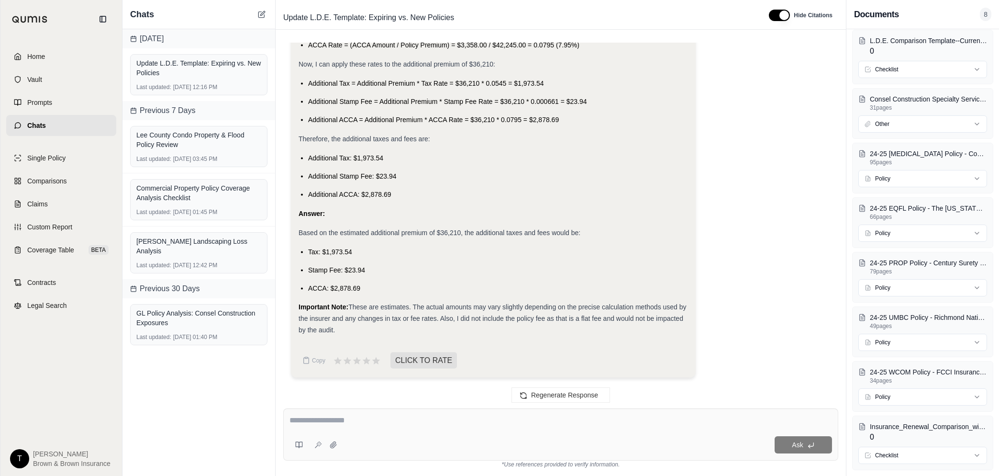
click at [386, 423] on textarea at bounding box center [561, 419] width 543 height 11
click at [336, 425] on textarea at bounding box center [561, 419] width 543 height 11
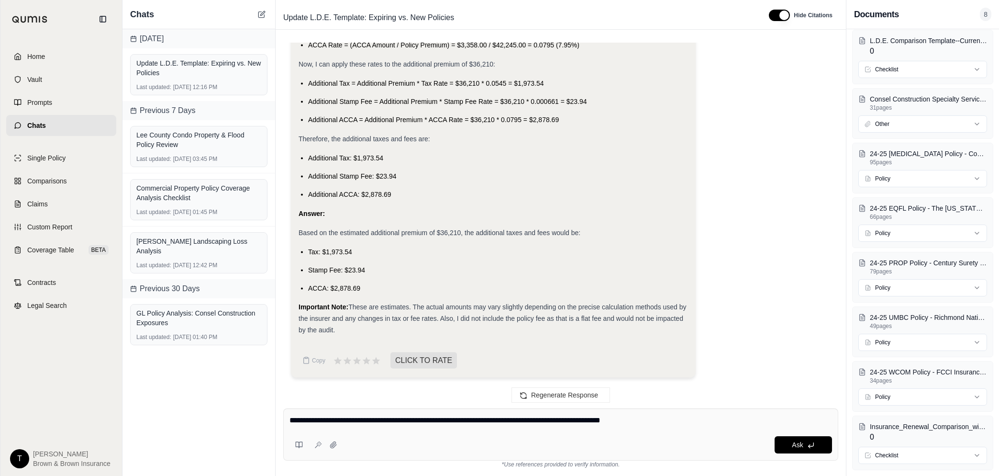
type textarea "**********"
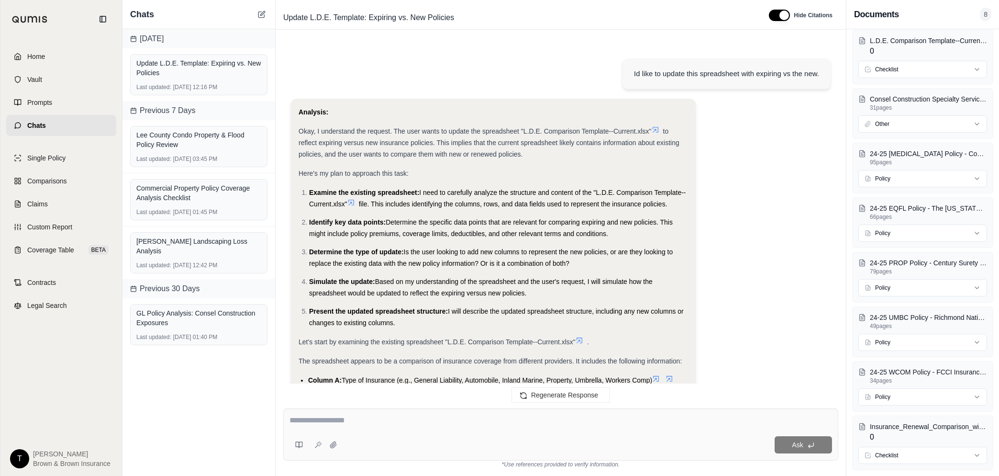
scroll to position [11197, 0]
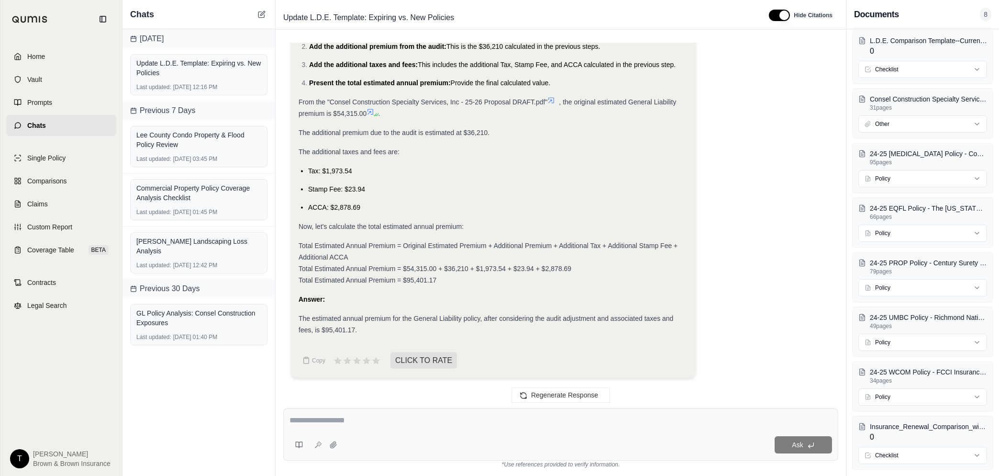
click at [395, 418] on textarea at bounding box center [561, 419] width 543 height 11
type textarea "**********"
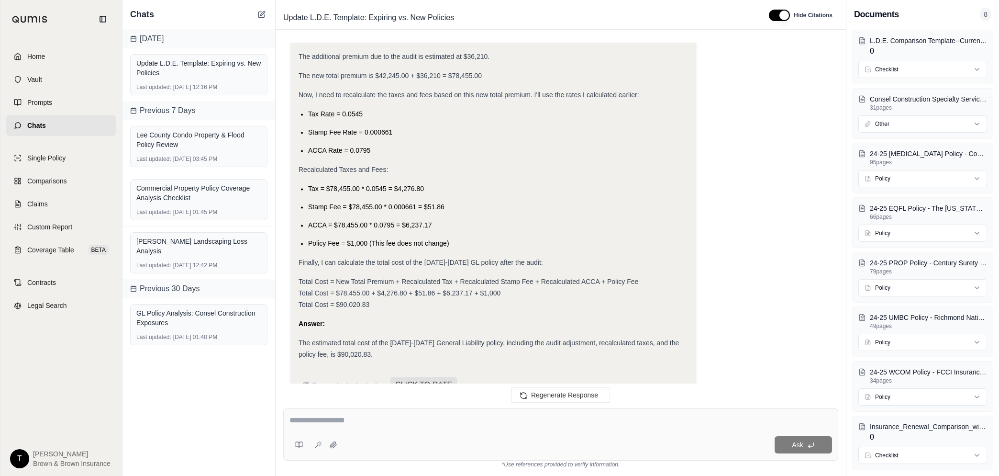
scroll to position [11796, 0]
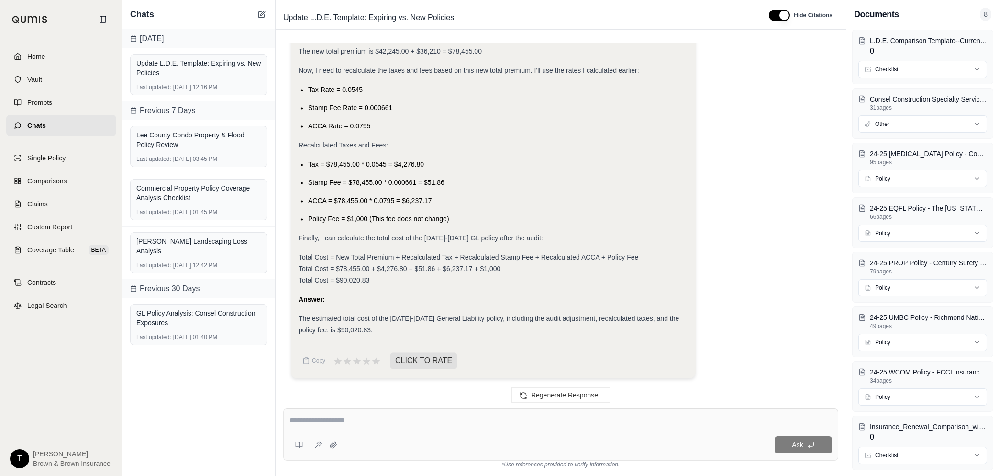
click at [369, 415] on textarea at bounding box center [561, 419] width 543 height 11
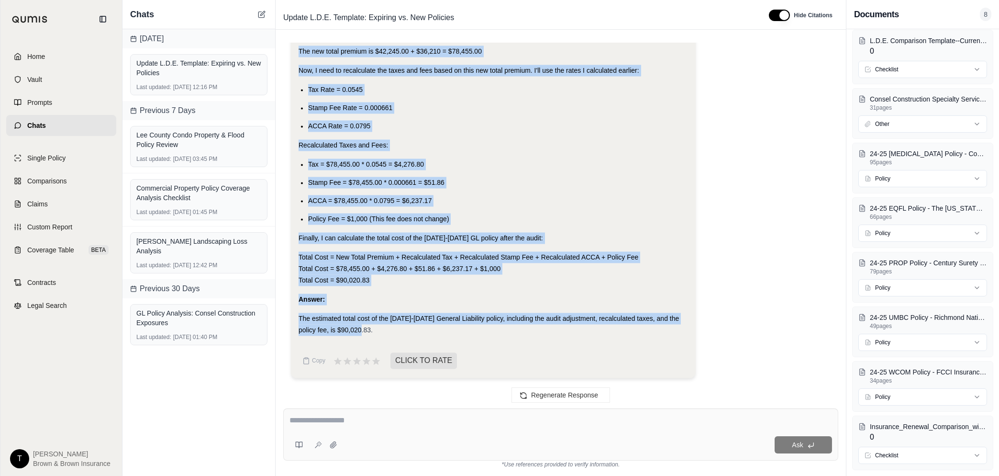
drag, startPoint x: 300, startPoint y: 120, endPoint x: 475, endPoint y: 330, distance: 274.2
click at [475, 330] on div "Analysis: My apologies, I misunderstood the question. The user wants the total …" at bounding box center [494, 89] width 390 height 494
drag, startPoint x: 475, startPoint y: 330, endPoint x: 391, endPoint y: 234, distance: 127.9
copy div "From the "24-25 [MEDICAL_DATA] Policy - Concert Specialty Insurance Company eff…"
